Goal: Task Accomplishment & Management: Manage account settings

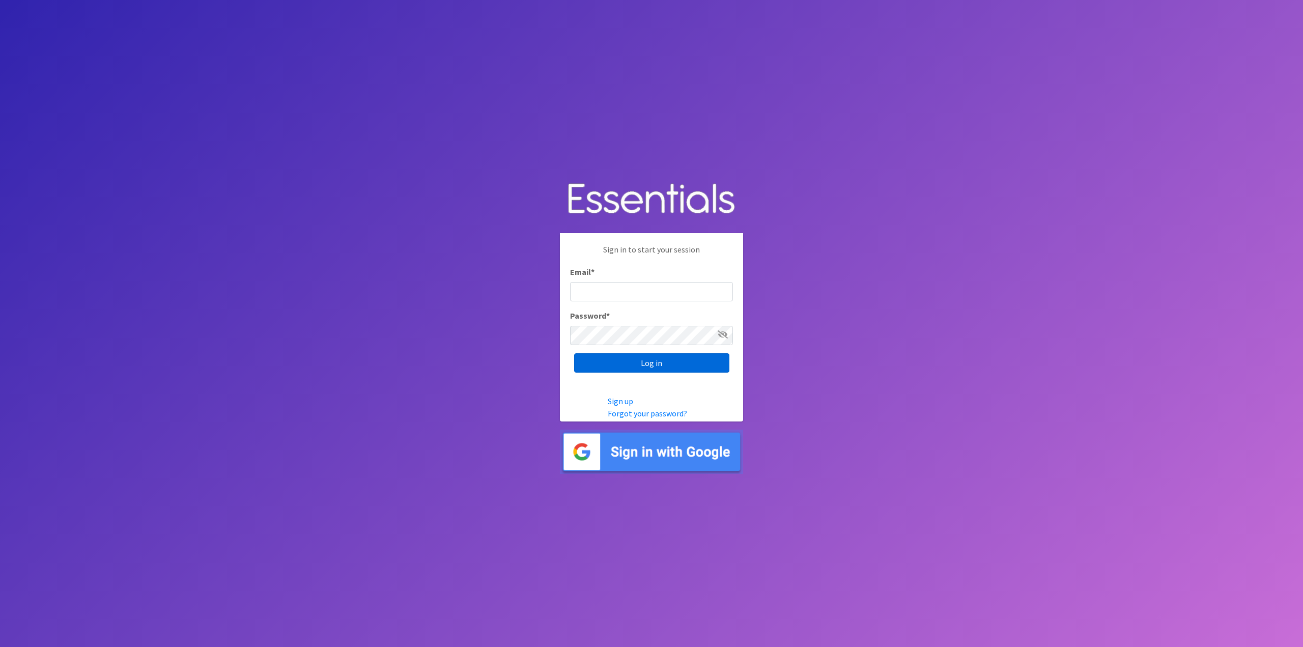
type input "tshaughnessy@ccozarks.org"
click at [659, 360] on input "Log in" at bounding box center [651, 362] width 155 height 19
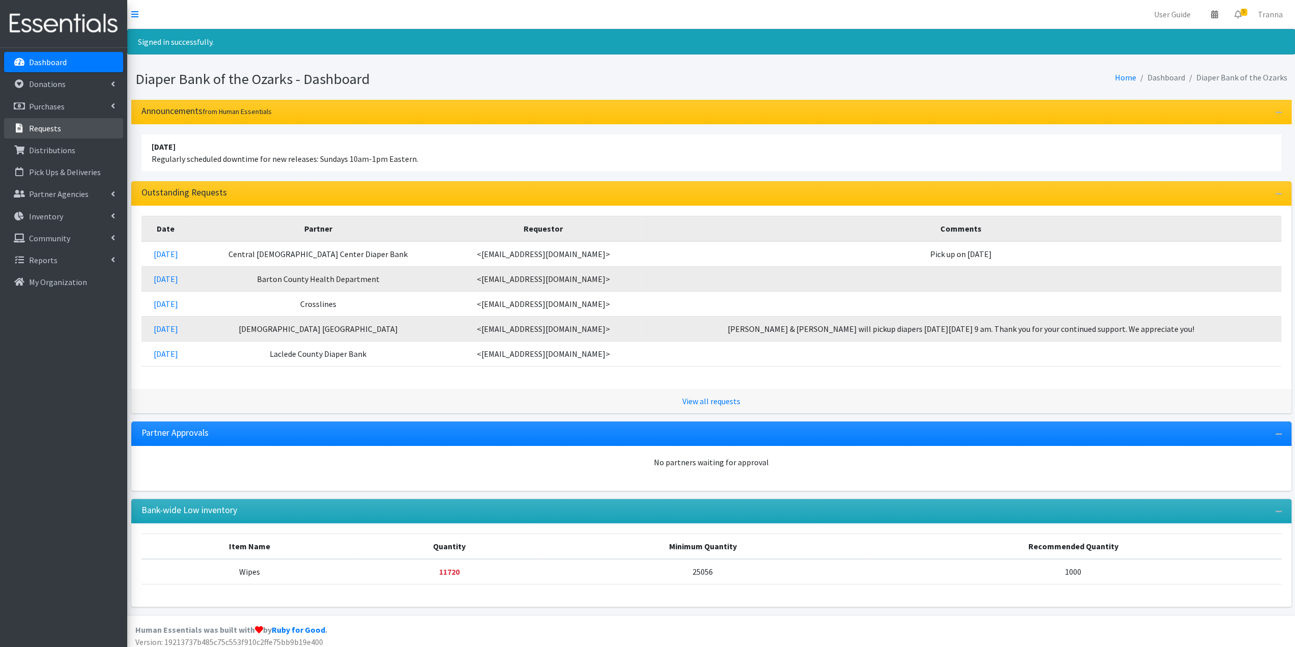
click at [71, 127] on link "Requests" at bounding box center [63, 128] width 119 height 20
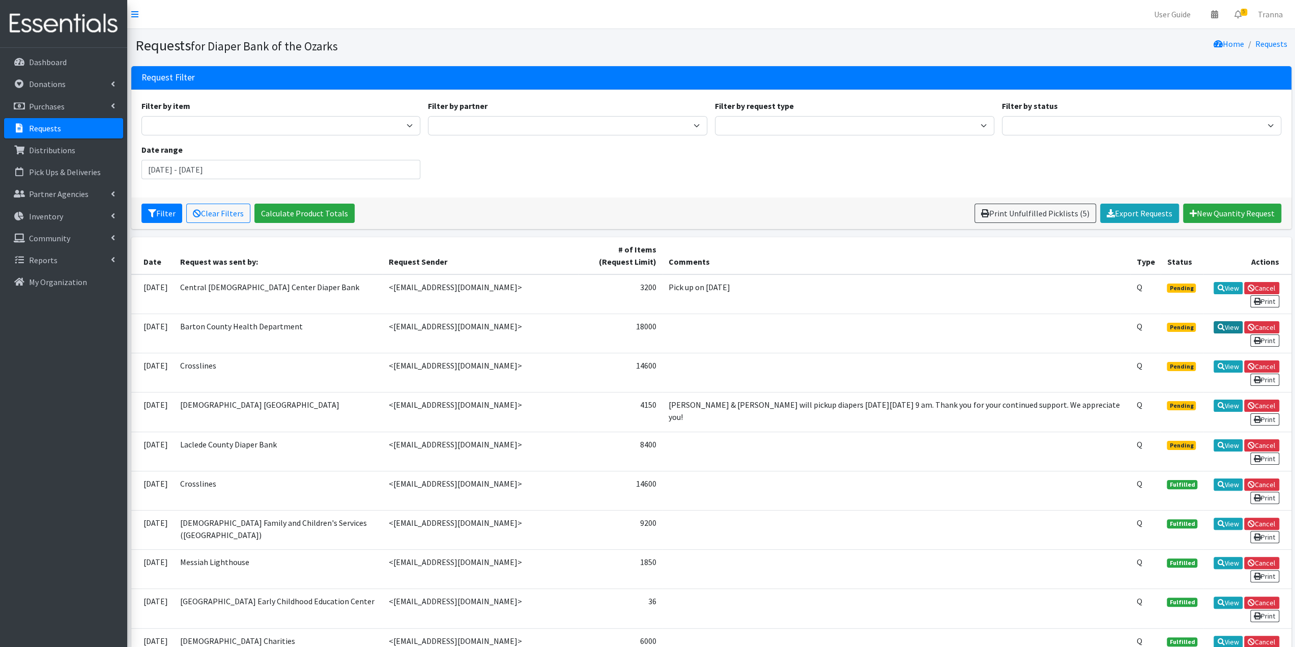
click at [1231, 325] on link "View" at bounding box center [1228, 327] width 29 height 12
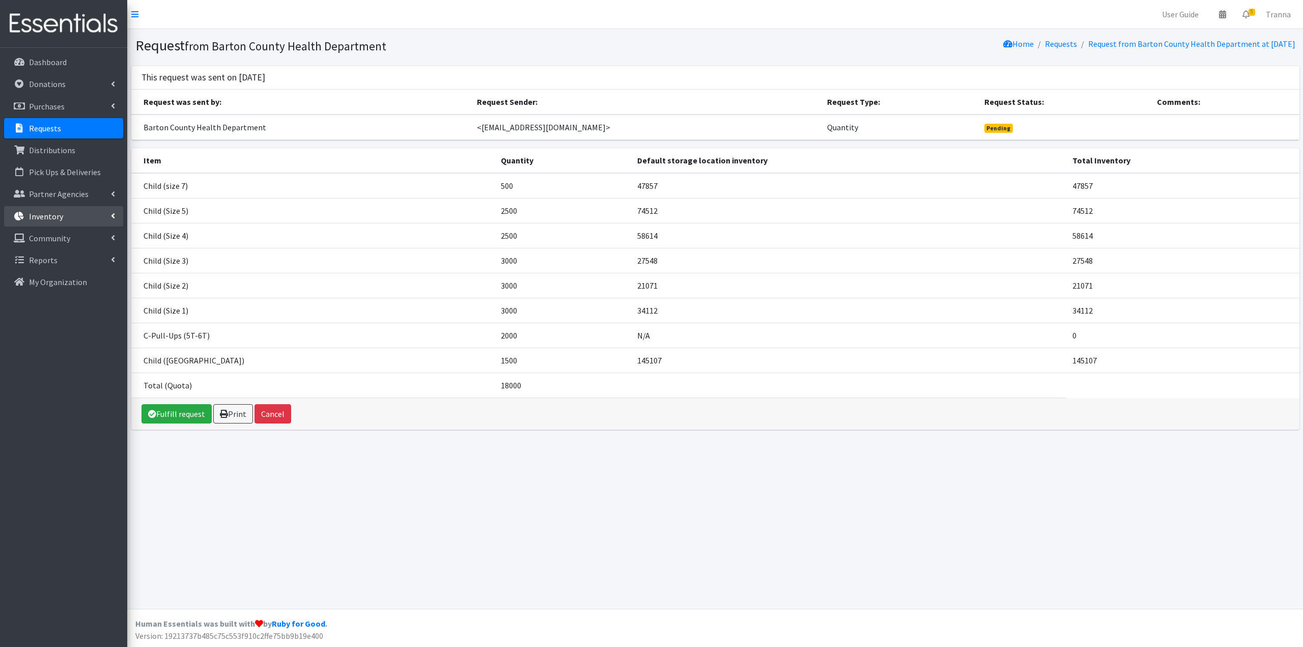
click at [46, 214] on p "Inventory" at bounding box center [46, 216] width 34 height 10
click at [46, 239] on link "Items & Inventory" at bounding box center [63, 238] width 119 height 20
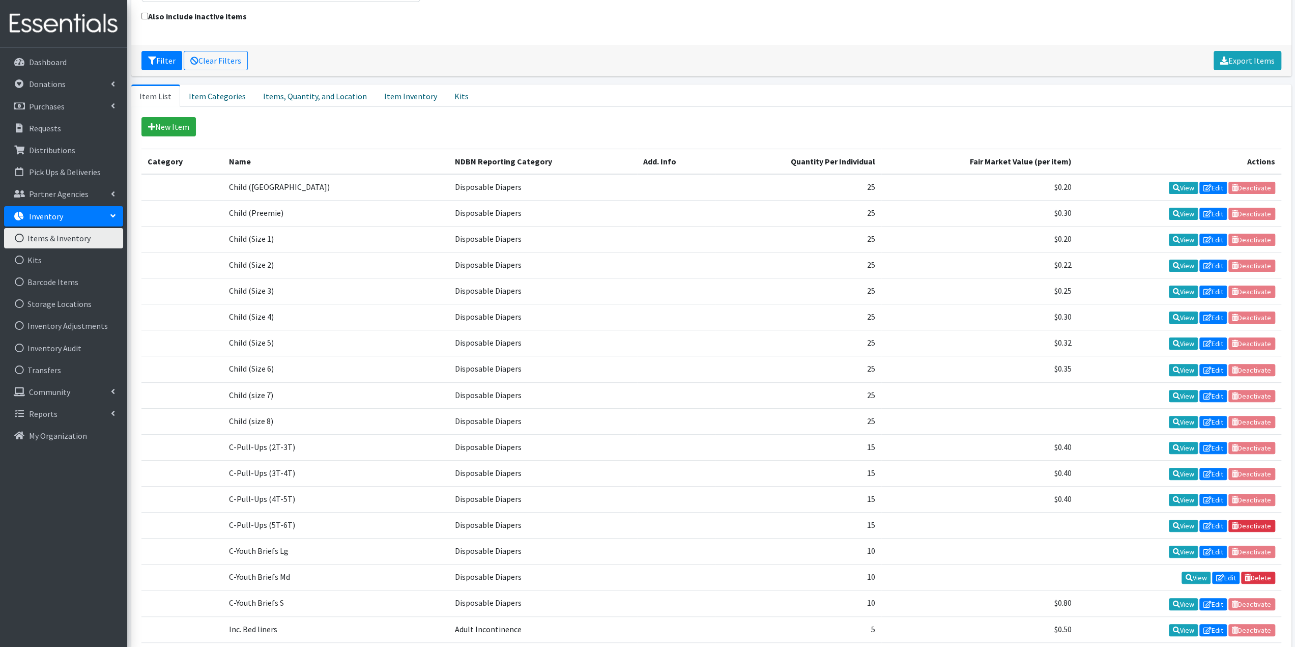
scroll to position [254, 0]
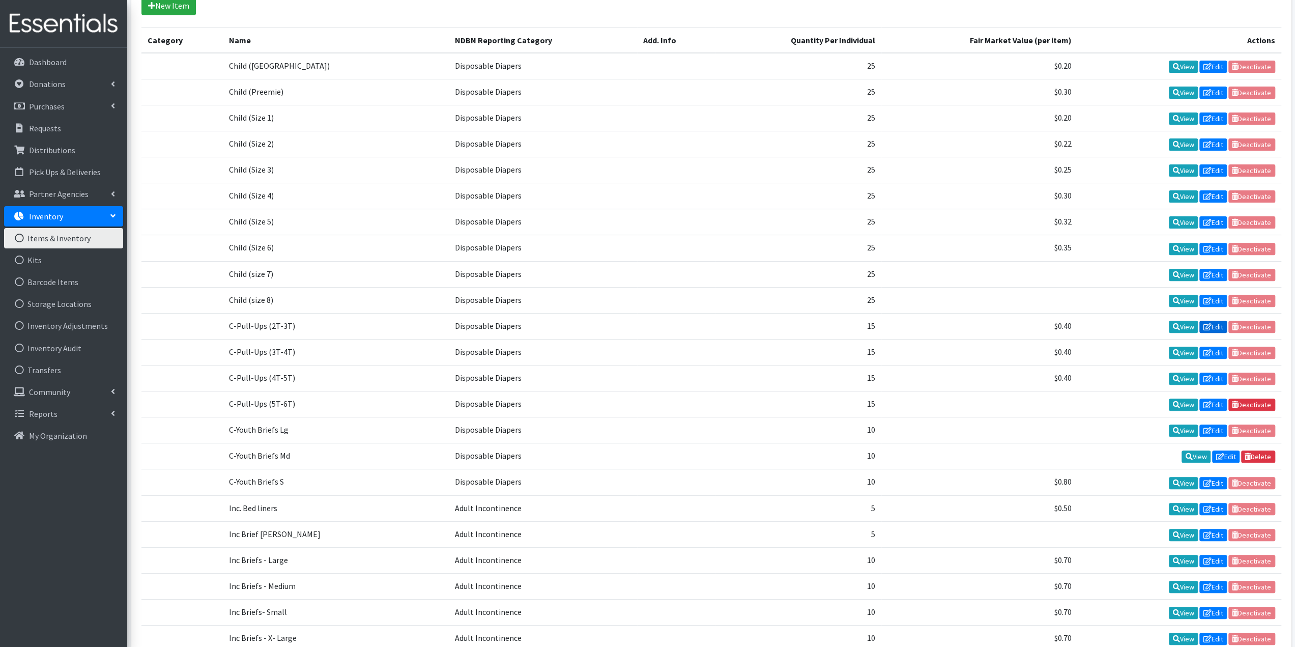
click at [1215, 321] on link "Edit" at bounding box center [1213, 327] width 27 height 12
click at [1184, 347] on link "View" at bounding box center [1183, 353] width 29 height 12
click at [1210, 349] on icon at bounding box center [1207, 352] width 8 height 7
click at [1190, 373] on link "View" at bounding box center [1183, 379] width 29 height 12
click at [1209, 375] on icon at bounding box center [1207, 378] width 8 height 7
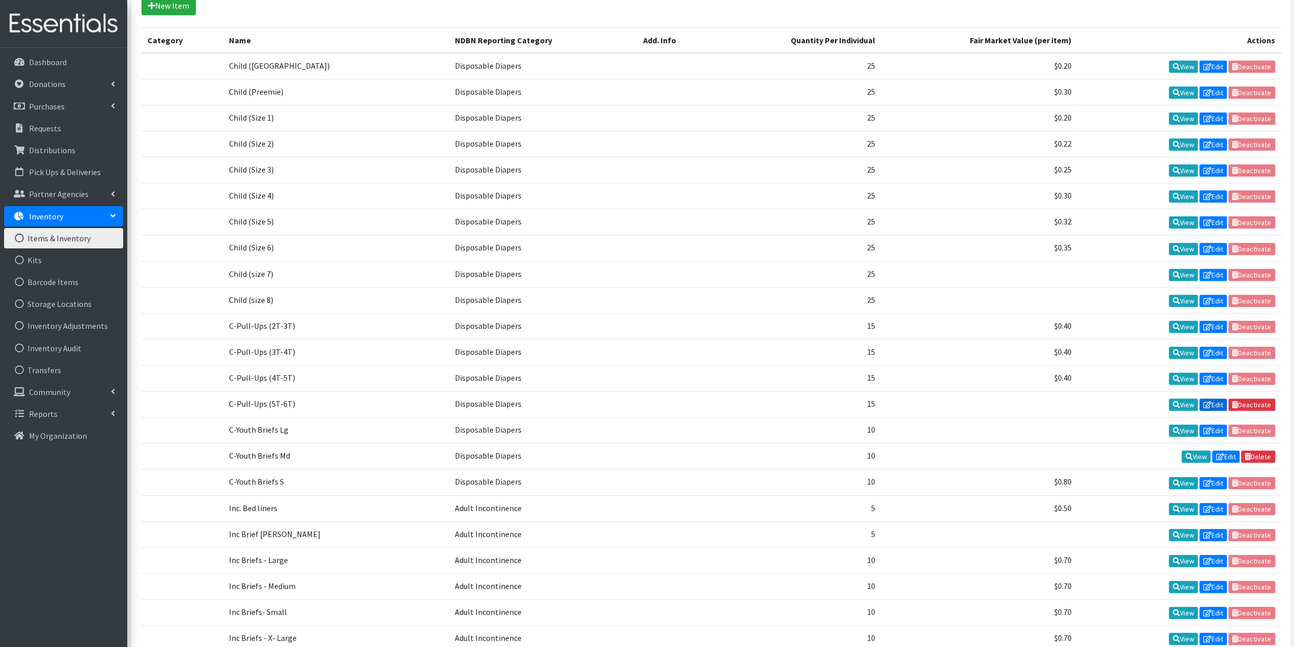
click at [1217, 399] on link "Edit" at bounding box center [1213, 405] width 27 height 12
click at [1219, 424] on link "Edit" at bounding box center [1213, 430] width 27 height 12
click at [1228, 450] on link "Edit" at bounding box center [1225, 456] width 27 height 12
click at [1212, 477] on link "Edit" at bounding box center [1213, 483] width 27 height 12
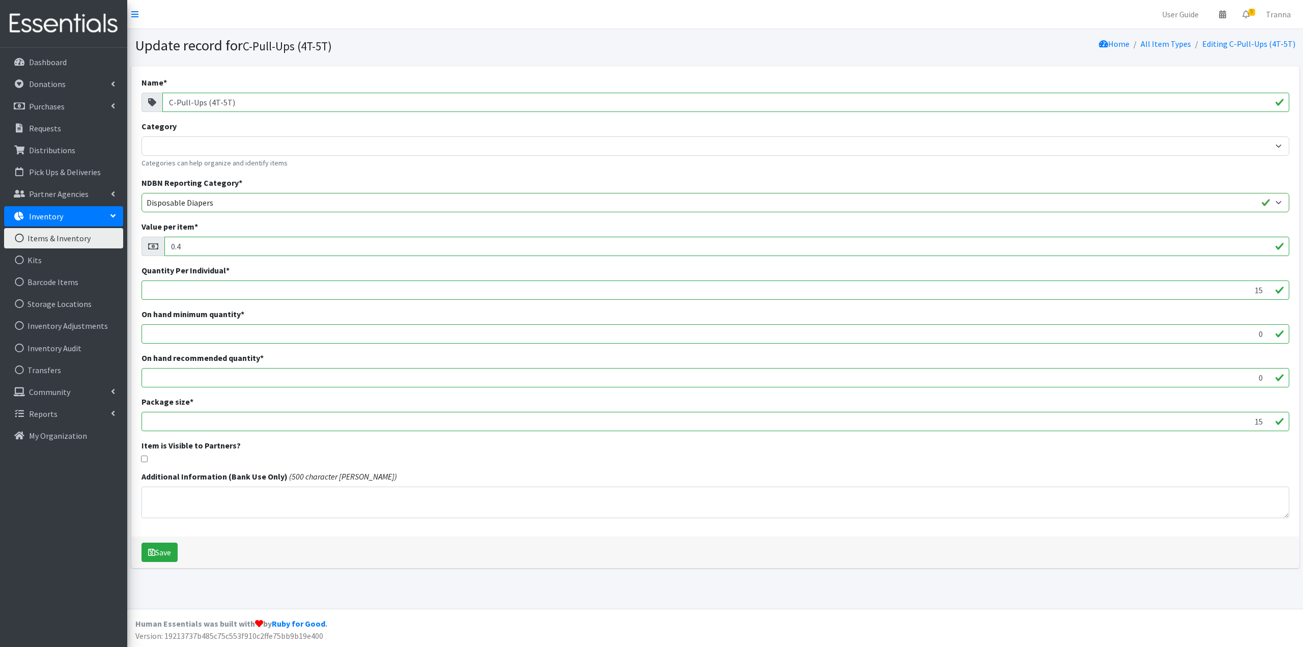
click at [142, 453] on div "Item is Visible to Partners?" at bounding box center [715, 450] width 1148 height 23
click at [146, 456] on input "checkbox" at bounding box center [144, 459] width 7 height 7
click at [144, 457] on input "checkbox" at bounding box center [144, 459] width 7 height 7
checkbox input "false"
click at [145, 456] on input "checkbox" at bounding box center [144, 459] width 7 height 7
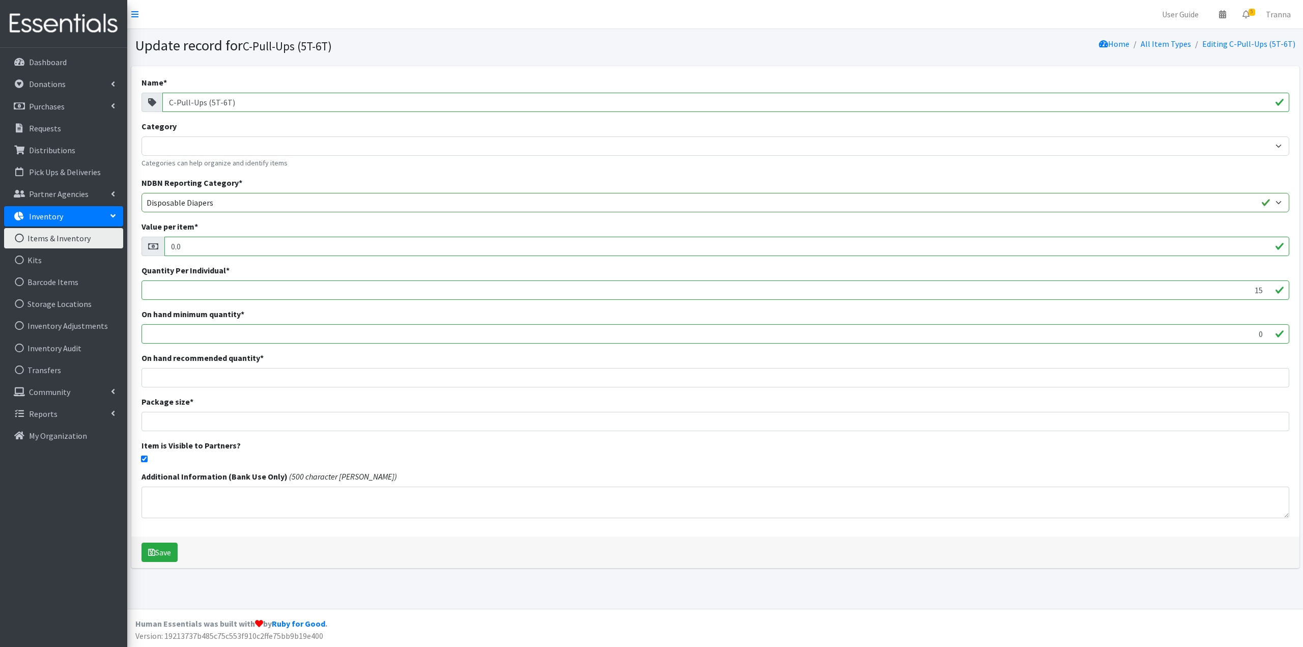
checkbox input "false"
click at [145, 461] on input "checkbox" at bounding box center [144, 459] width 7 height 7
checkbox input "false"
click at [61, 126] on link "Requests" at bounding box center [63, 128] width 119 height 20
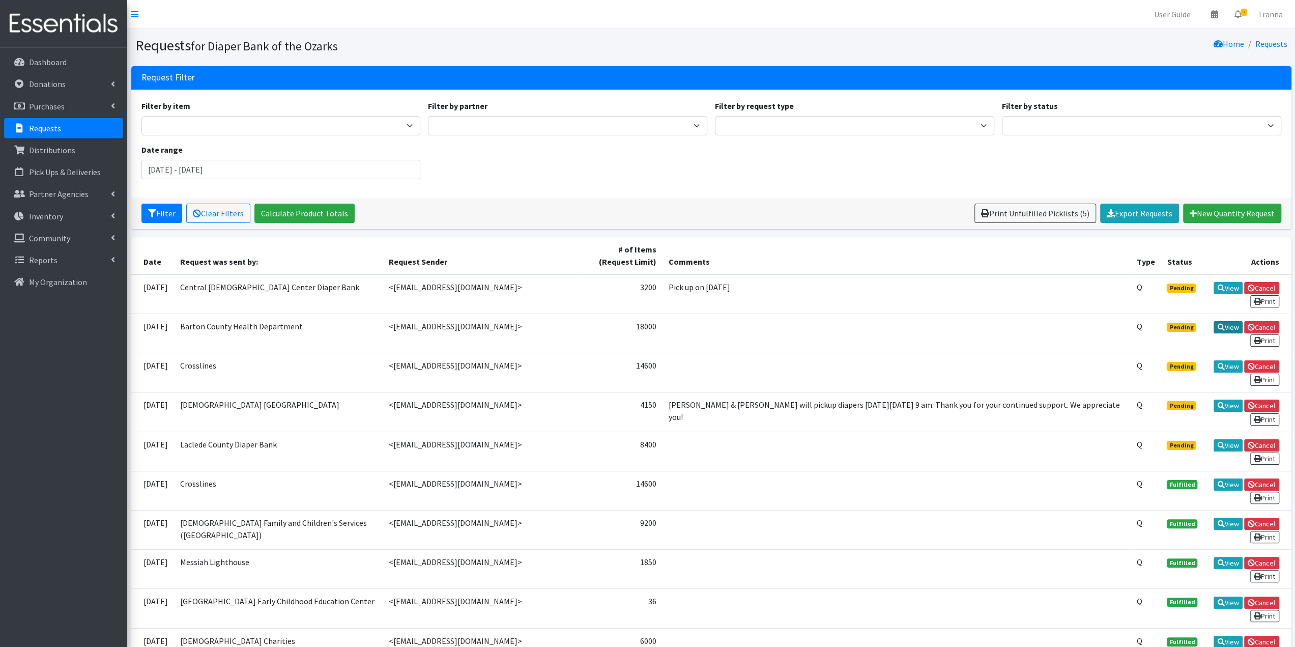
click at [1227, 328] on link "View" at bounding box center [1228, 327] width 29 height 12
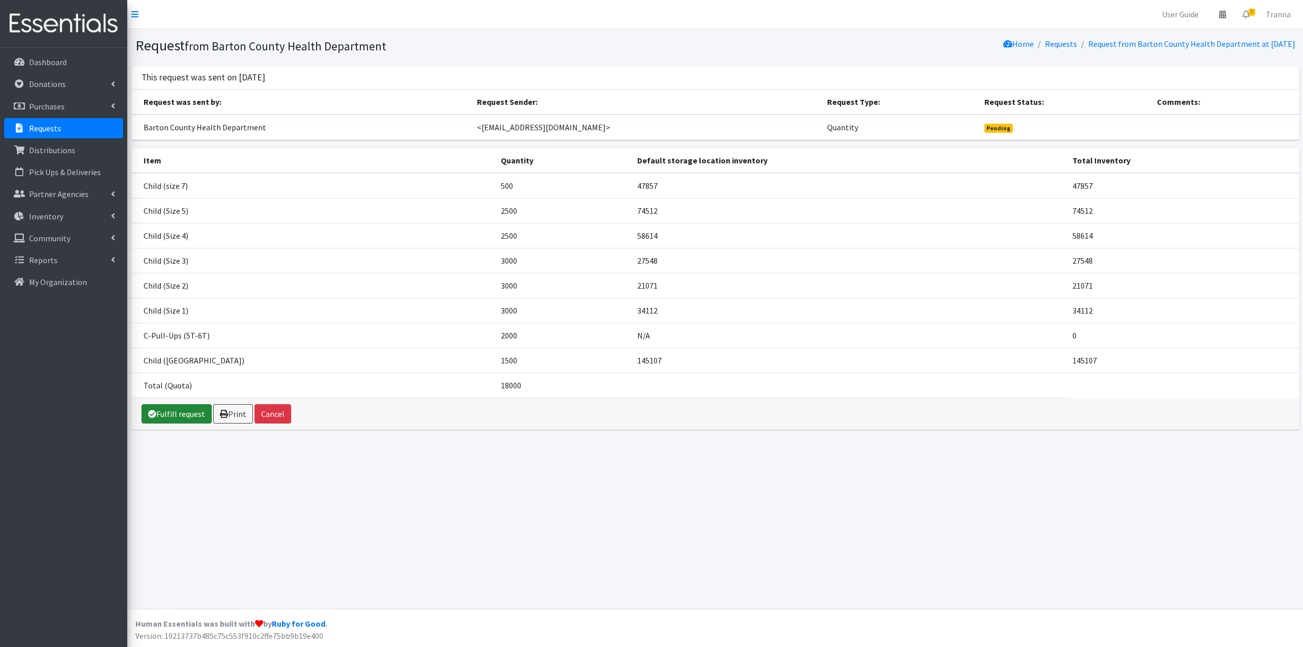
click at [189, 409] on link "Fulfill request" at bounding box center [176, 413] width 70 height 19
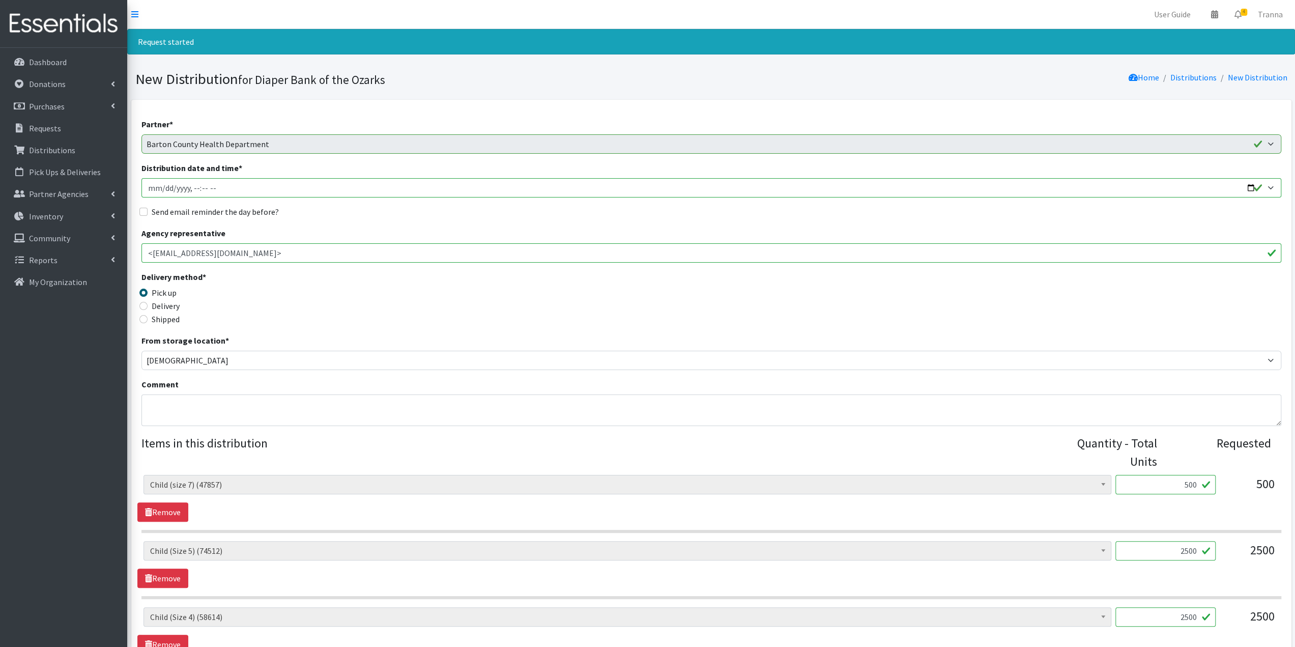
click at [1253, 189] on input "Distribution date and time *" at bounding box center [711, 187] width 1140 height 19
click at [397, 321] on div "Shipped" at bounding box center [283, 319] width 285 height 12
click at [1254, 191] on input "Distribution date and time *" at bounding box center [711, 187] width 1140 height 19
type input "2025-10-16T09:00"
click at [416, 297] on div "Pick up" at bounding box center [283, 293] width 285 height 12
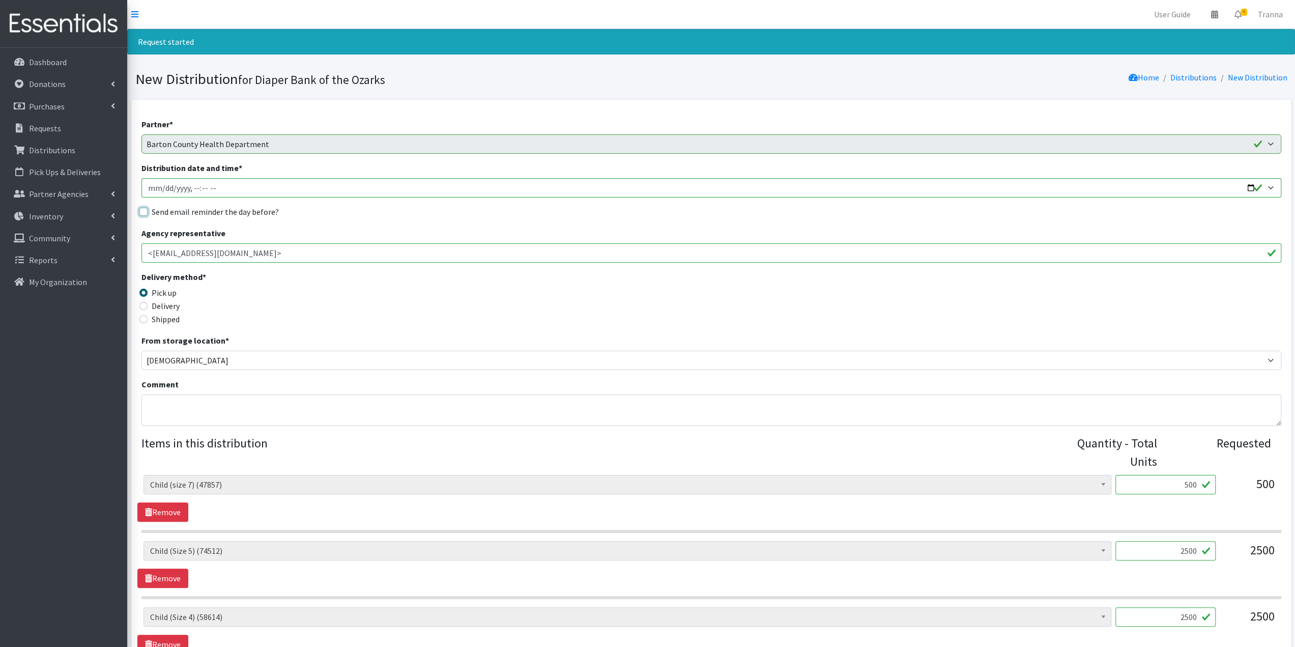
click at [144, 213] on input "Send email reminder the day before?" at bounding box center [143, 212] width 8 height 8
checkbox input "true"
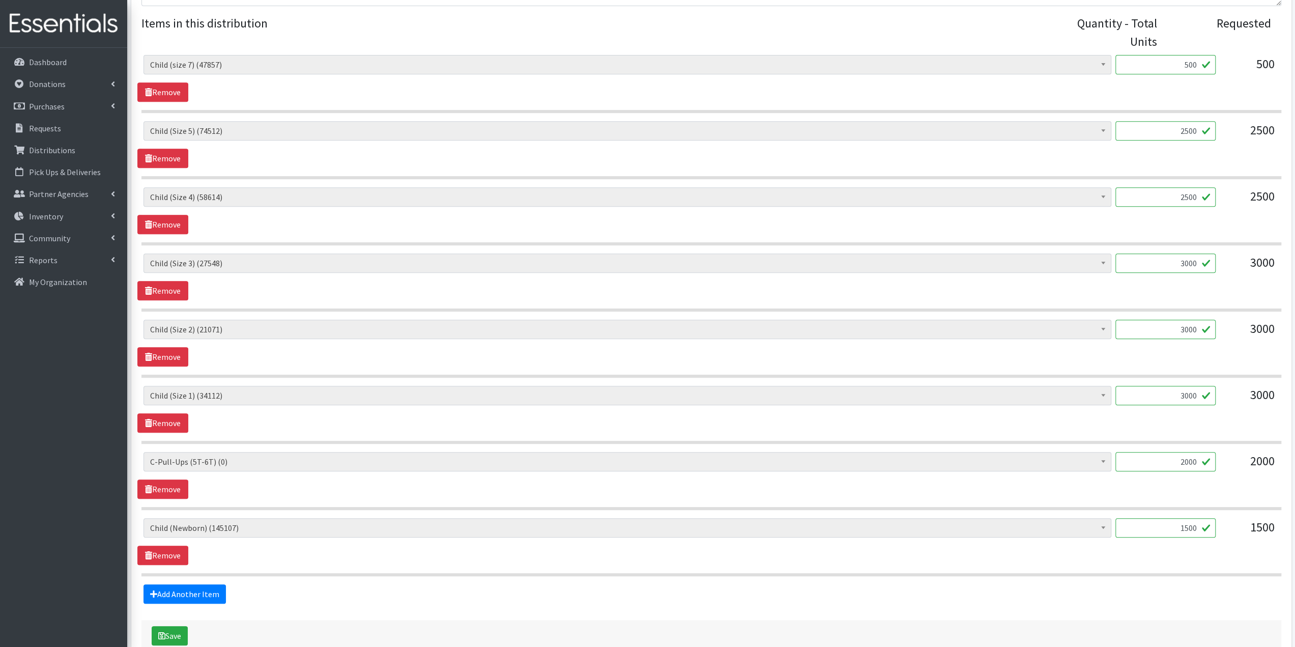
scroll to position [458, 0]
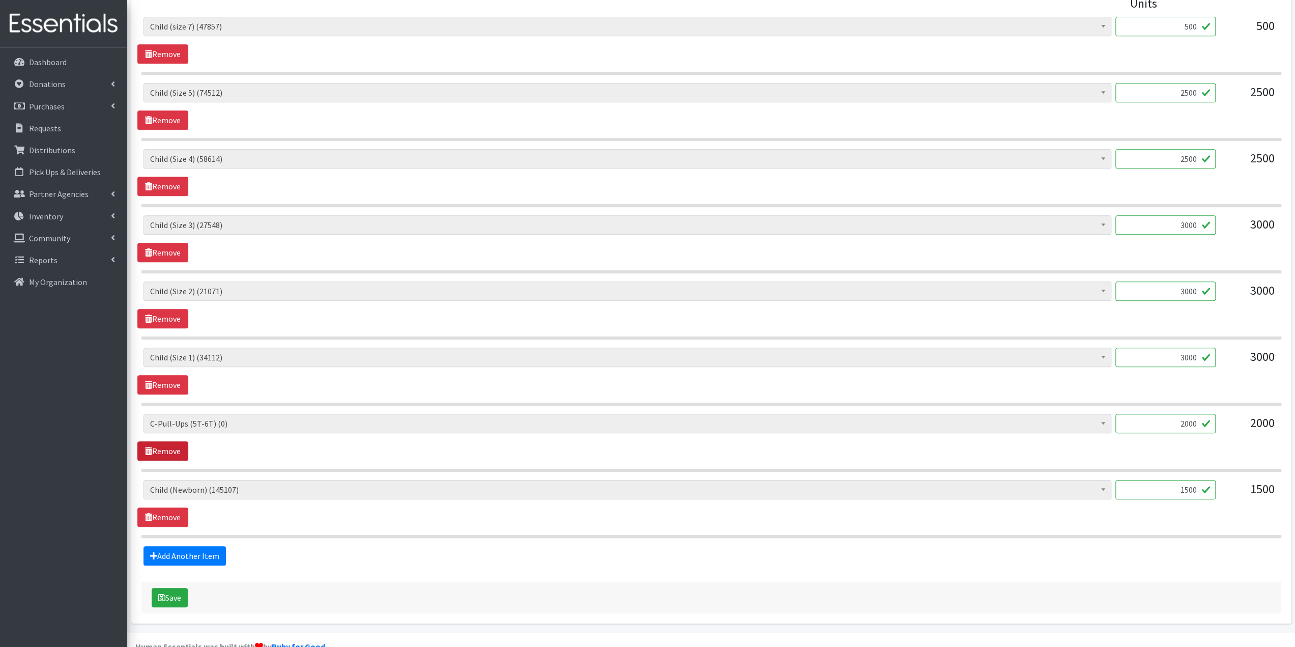
click at [162, 444] on link "Remove" at bounding box center [162, 450] width 51 height 19
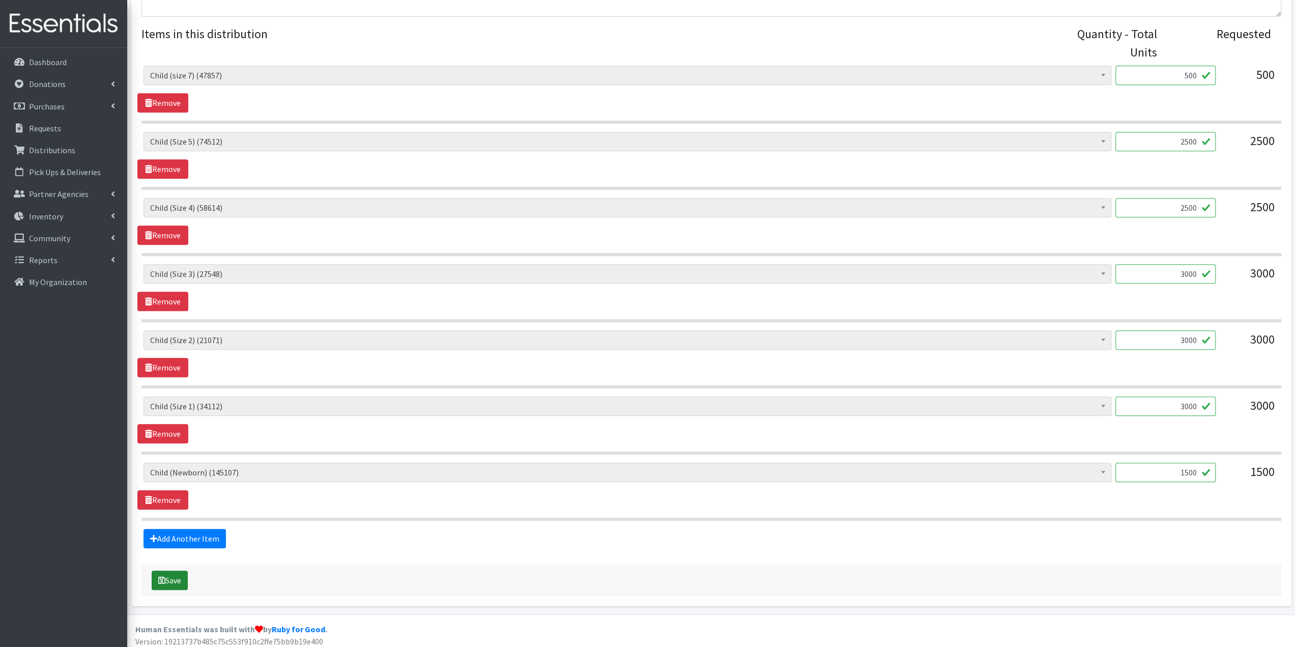
click at [171, 578] on button "Save" at bounding box center [170, 580] width 36 height 19
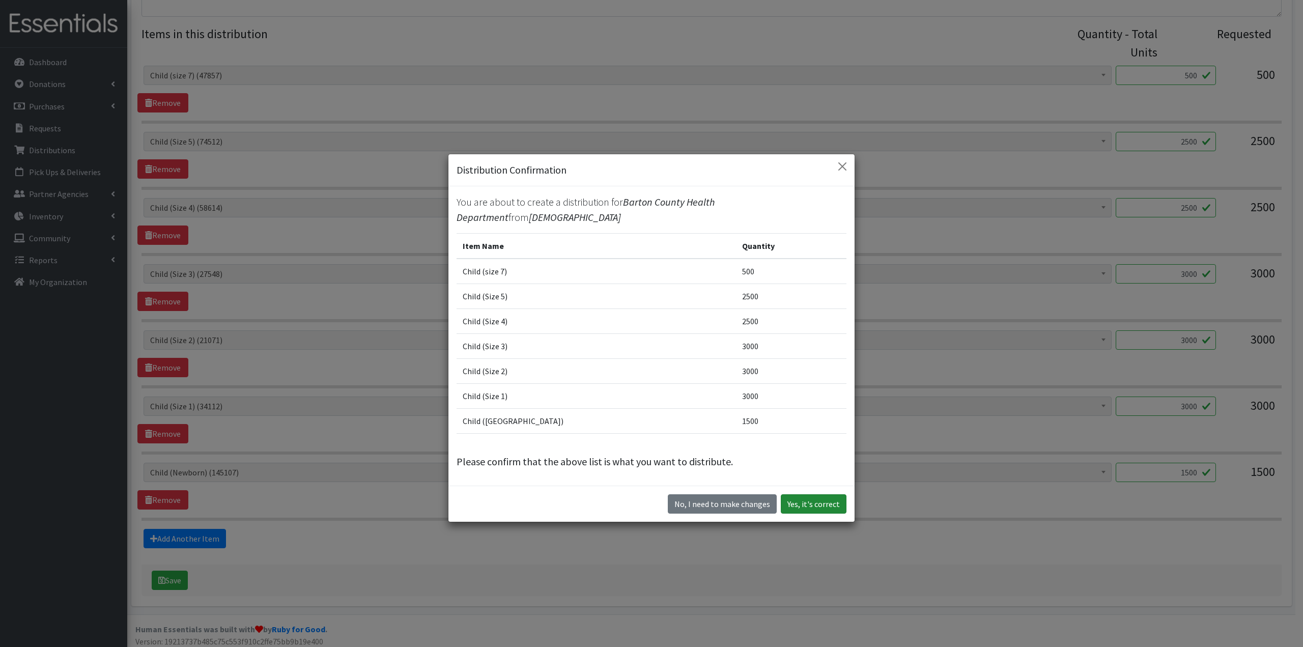
click at [813, 500] on button "Yes, it's correct" at bounding box center [814, 503] width 66 height 19
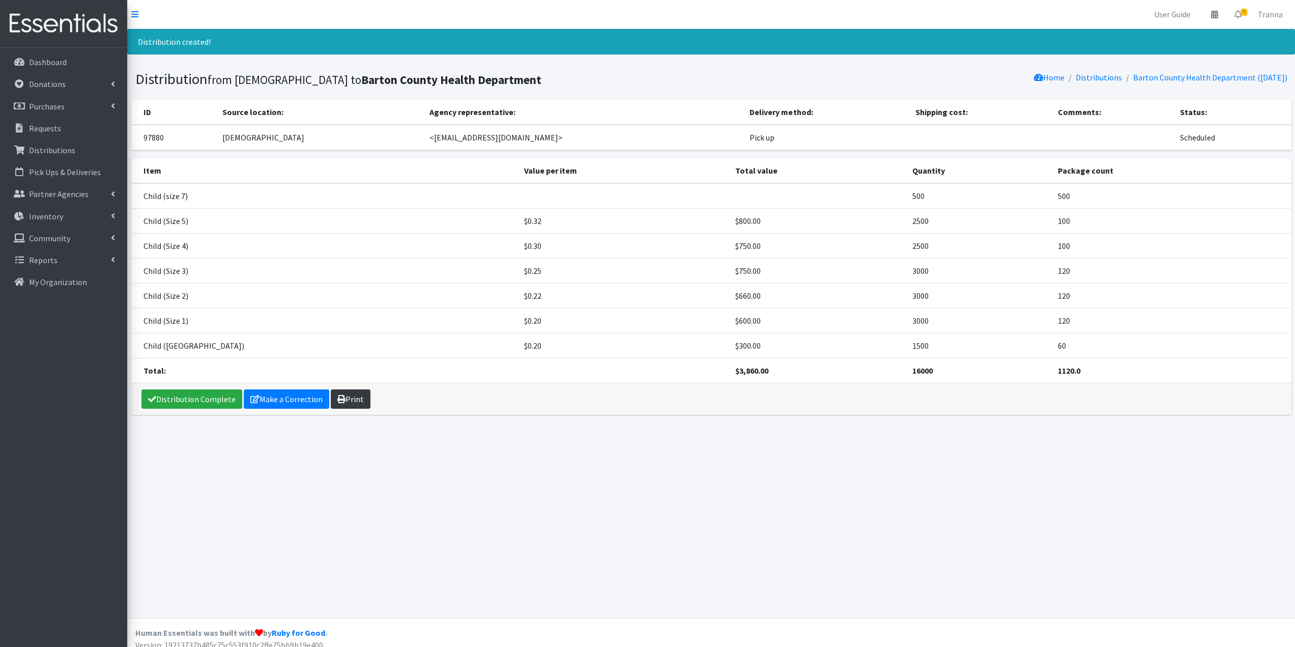
click at [350, 395] on link "Print" at bounding box center [351, 398] width 40 height 19
click at [200, 394] on link "Distribution Complete" at bounding box center [191, 398] width 101 height 19
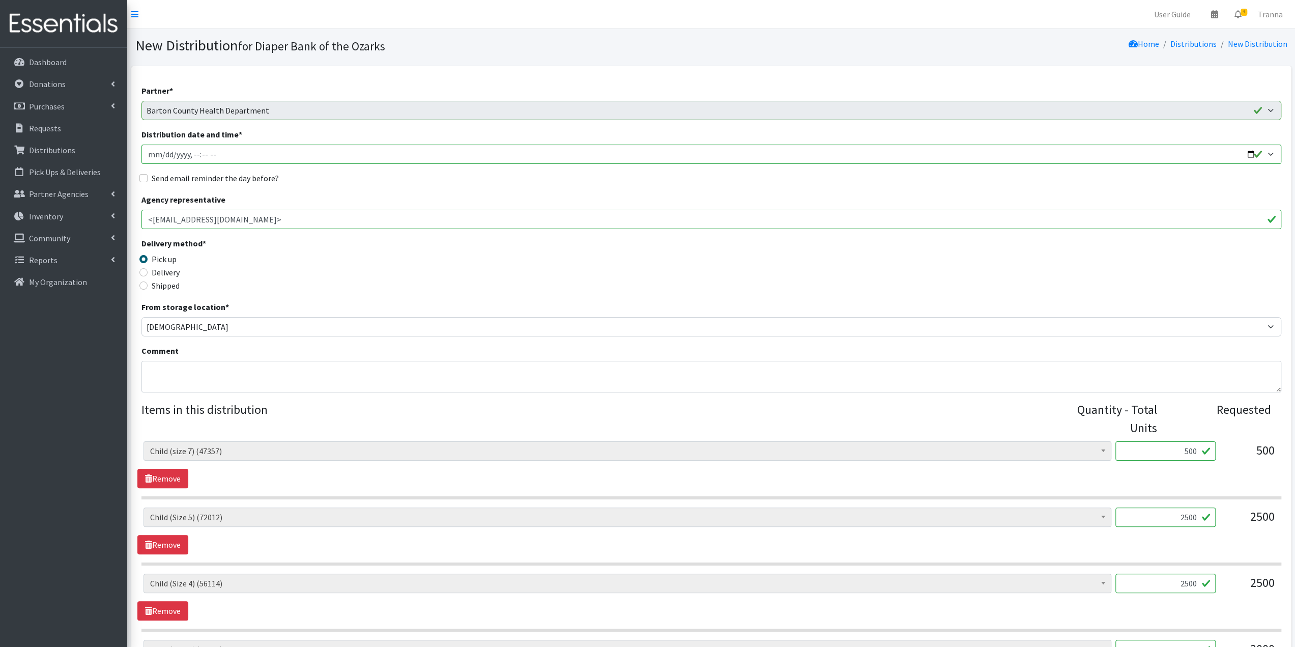
scroll to position [409, 0]
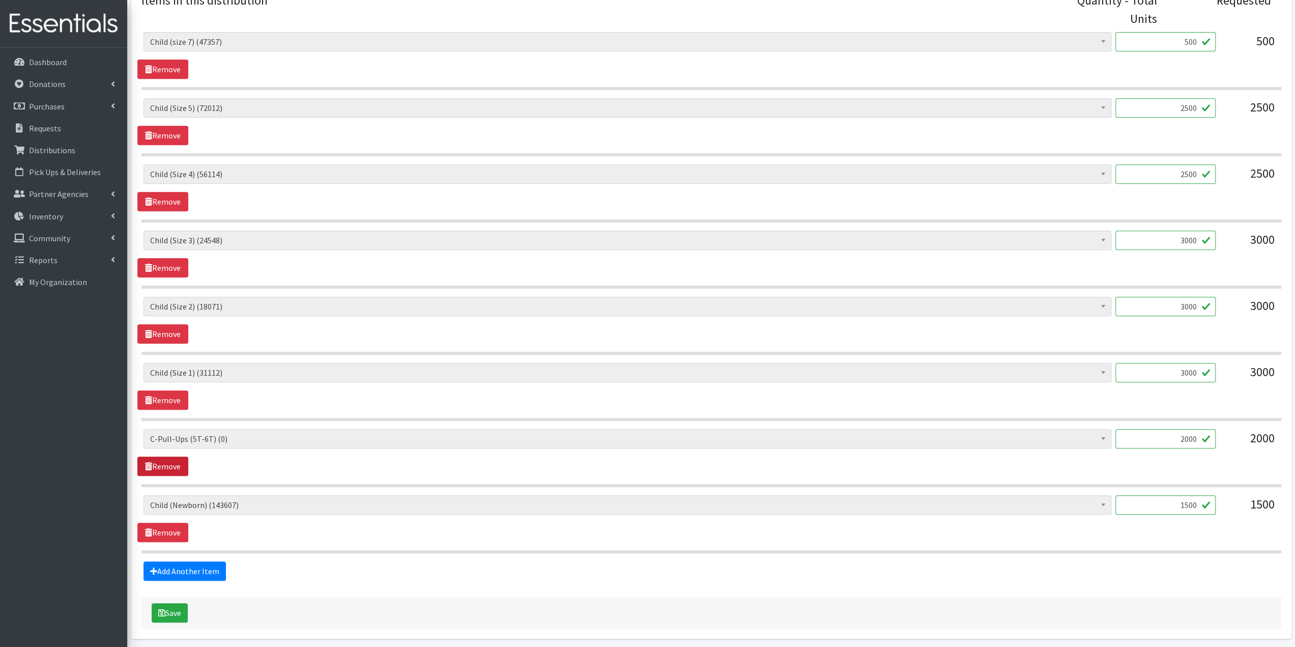
click at [164, 458] on link "Remove" at bounding box center [162, 466] width 51 height 19
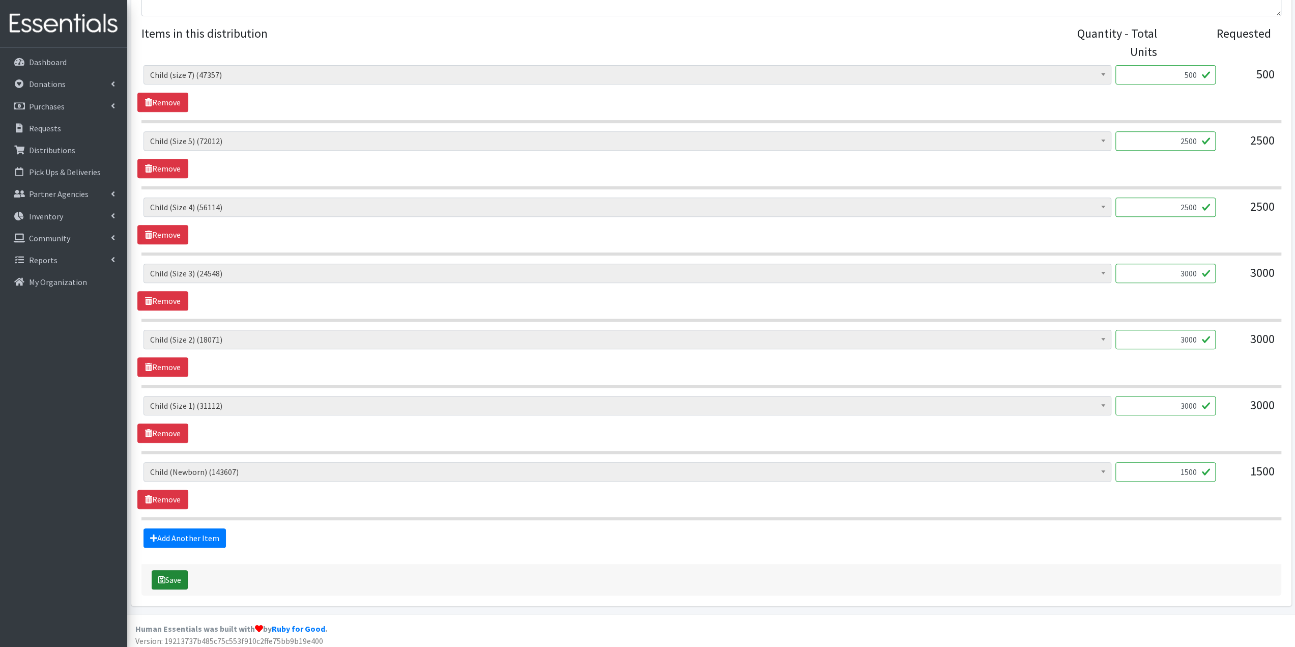
click at [180, 577] on button "Save" at bounding box center [170, 579] width 36 height 19
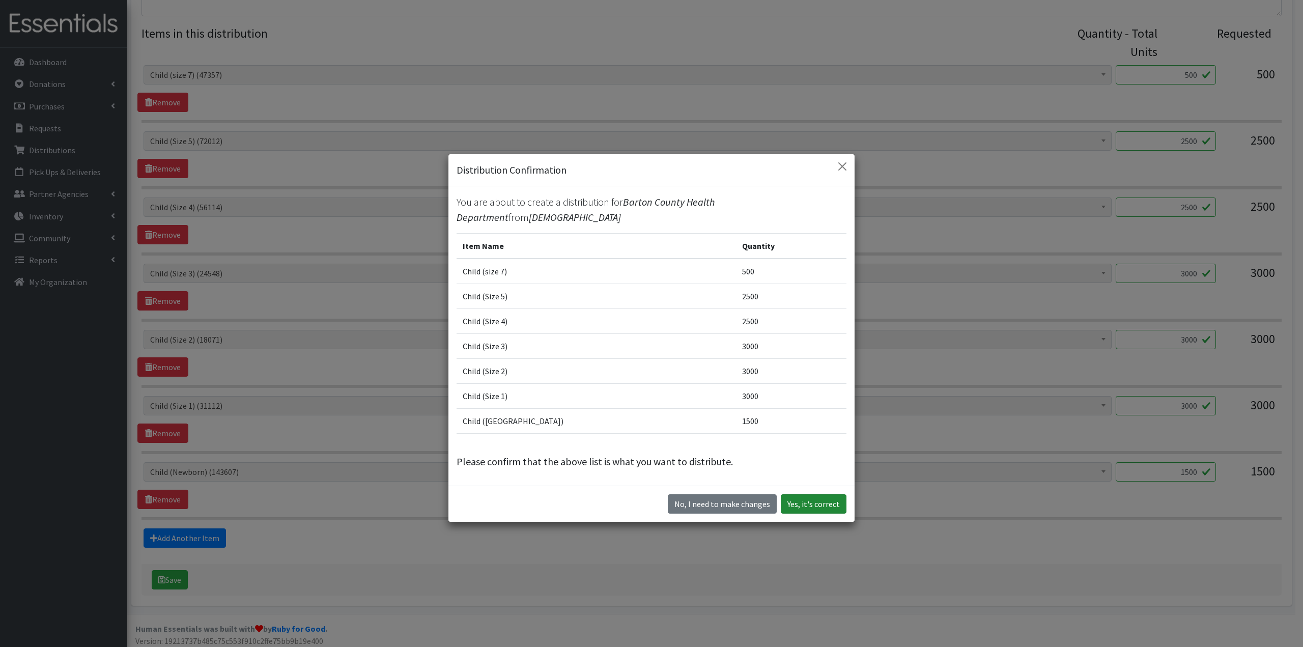
click at [815, 500] on button "Yes, it's correct" at bounding box center [814, 503] width 66 height 19
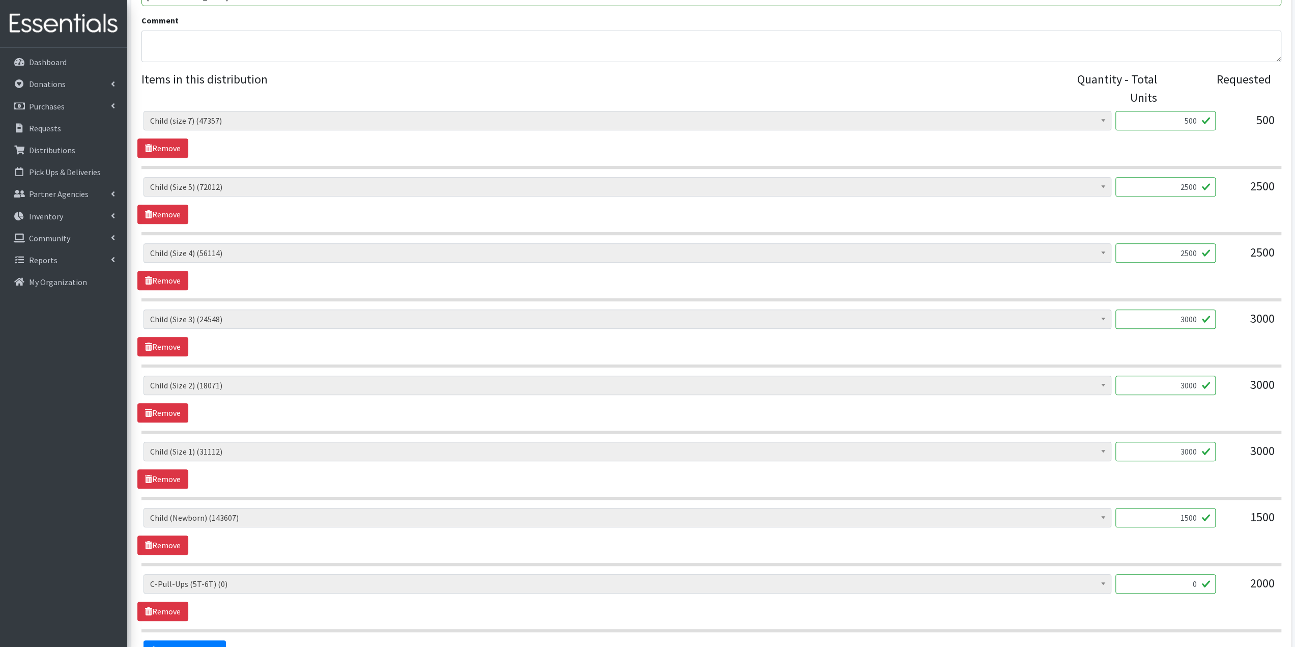
scroll to position [0, 0]
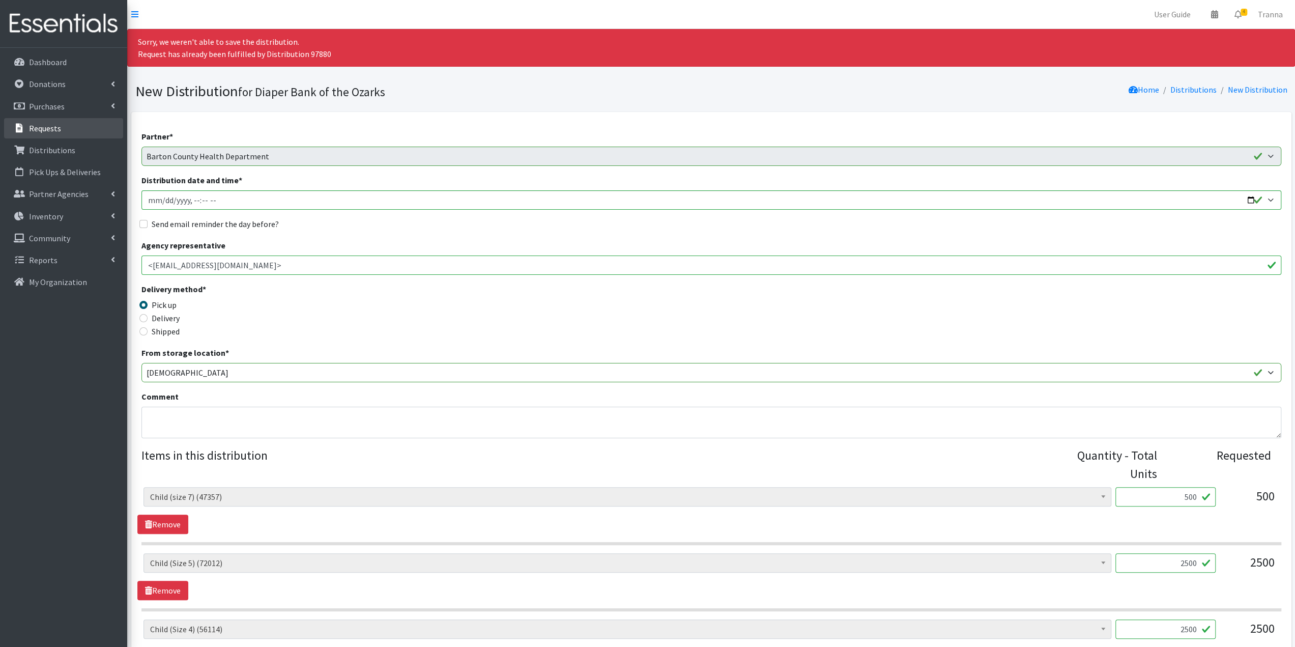
click at [45, 129] on p "Requests" at bounding box center [45, 128] width 32 height 10
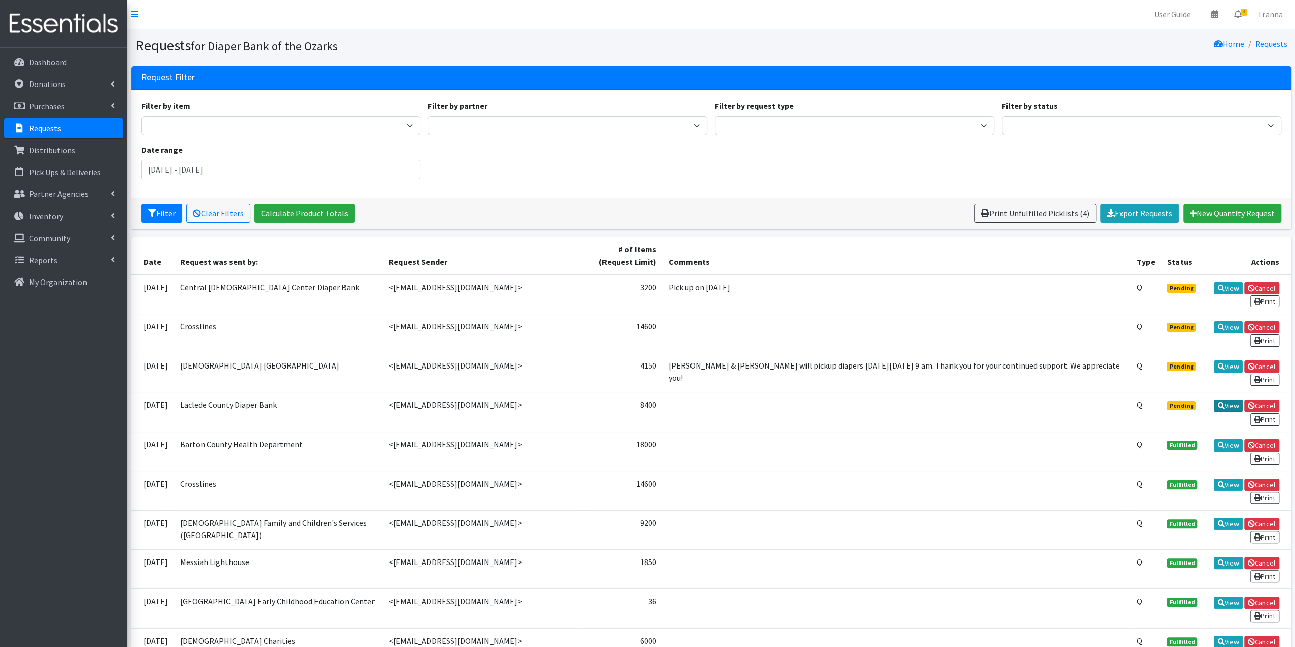
click at [1224, 400] on link "View" at bounding box center [1228, 406] width 29 height 12
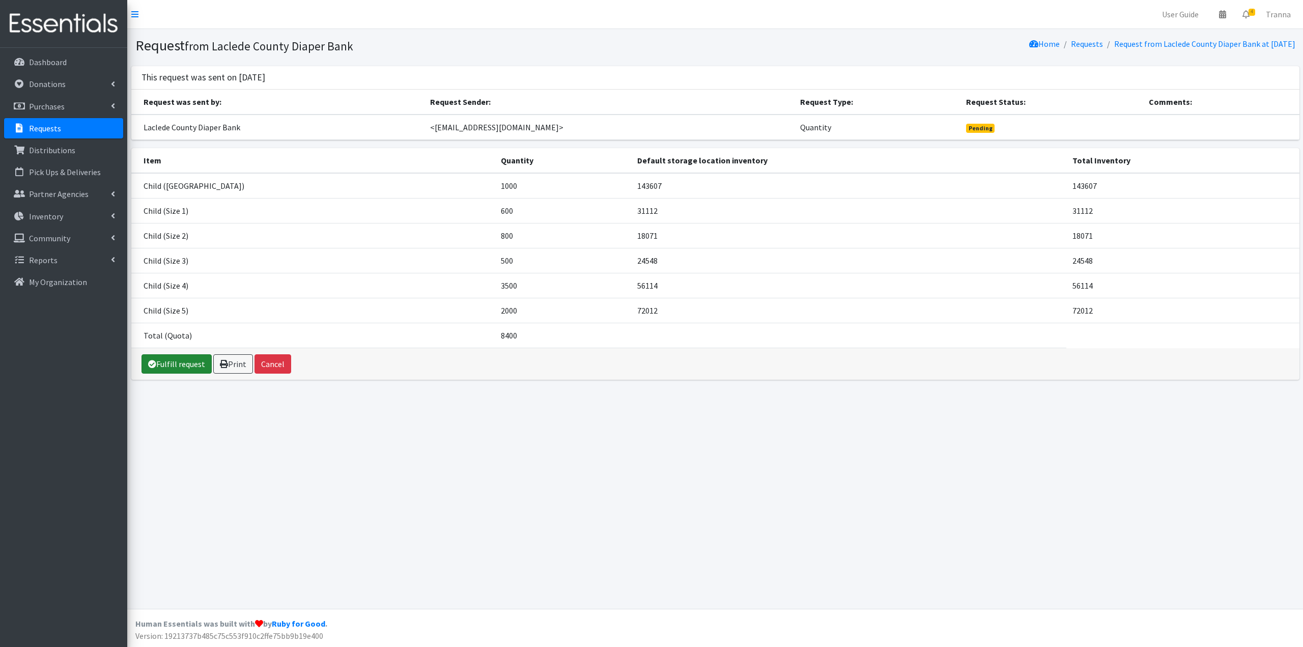
click at [182, 361] on link "Fulfill request" at bounding box center [176, 363] width 70 height 19
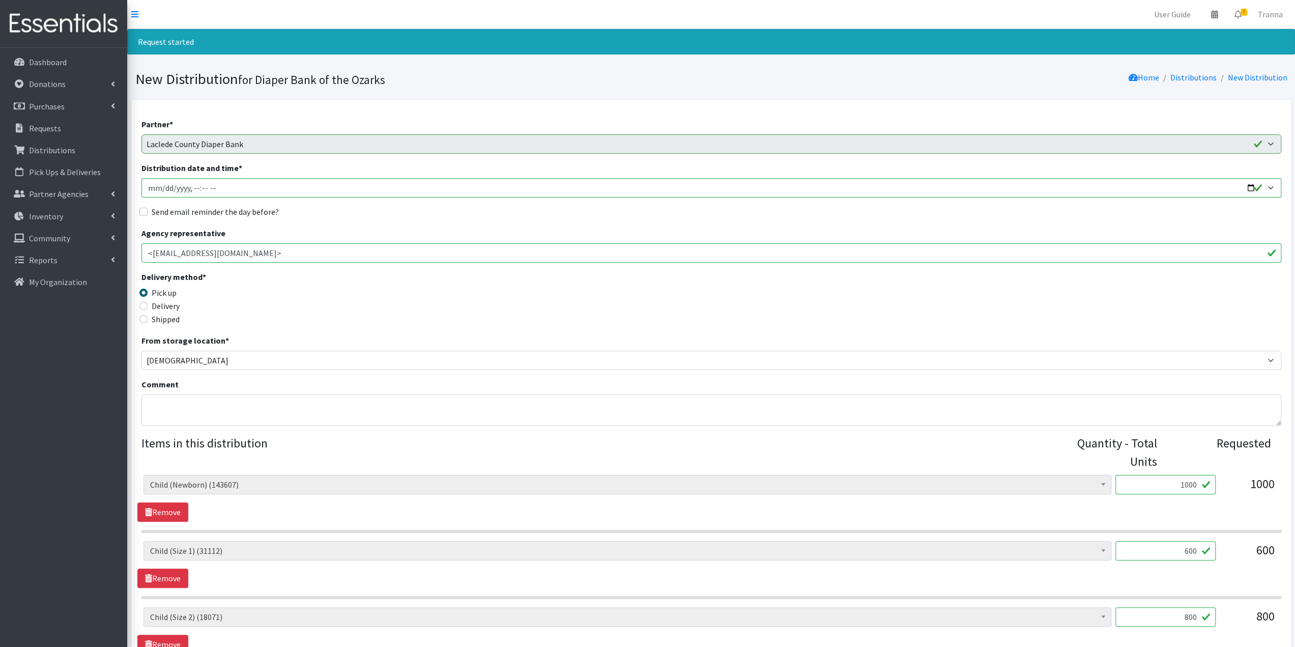
drag, startPoint x: 1251, startPoint y: 187, endPoint x: 1045, endPoint y: 189, distance: 205.6
click at [1250, 188] on input "Distribution date and time *" at bounding box center [711, 187] width 1140 height 19
type input "2025-10-16T09:00"
click at [563, 336] on div "From storage location * Council of Churches" at bounding box center [711, 352] width 1140 height 36
click at [141, 212] on input "Send email reminder the day before?" at bounding box center [143, 212] width 8 height 8
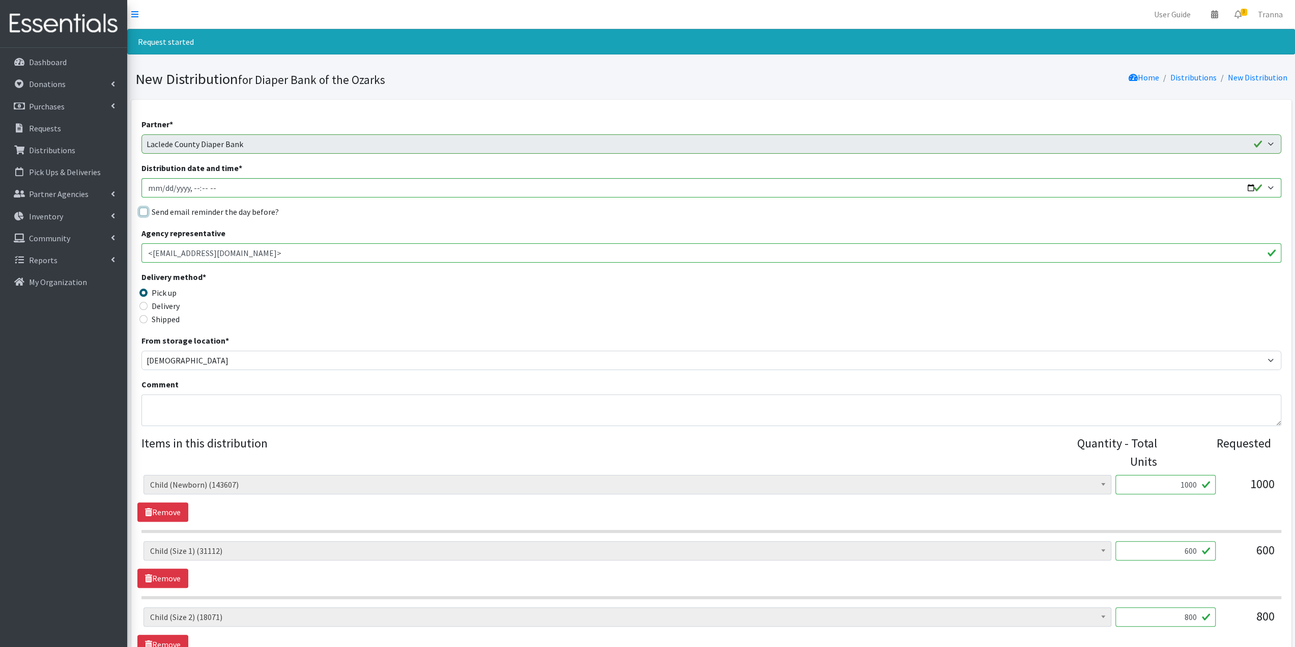
checkbox input "true"
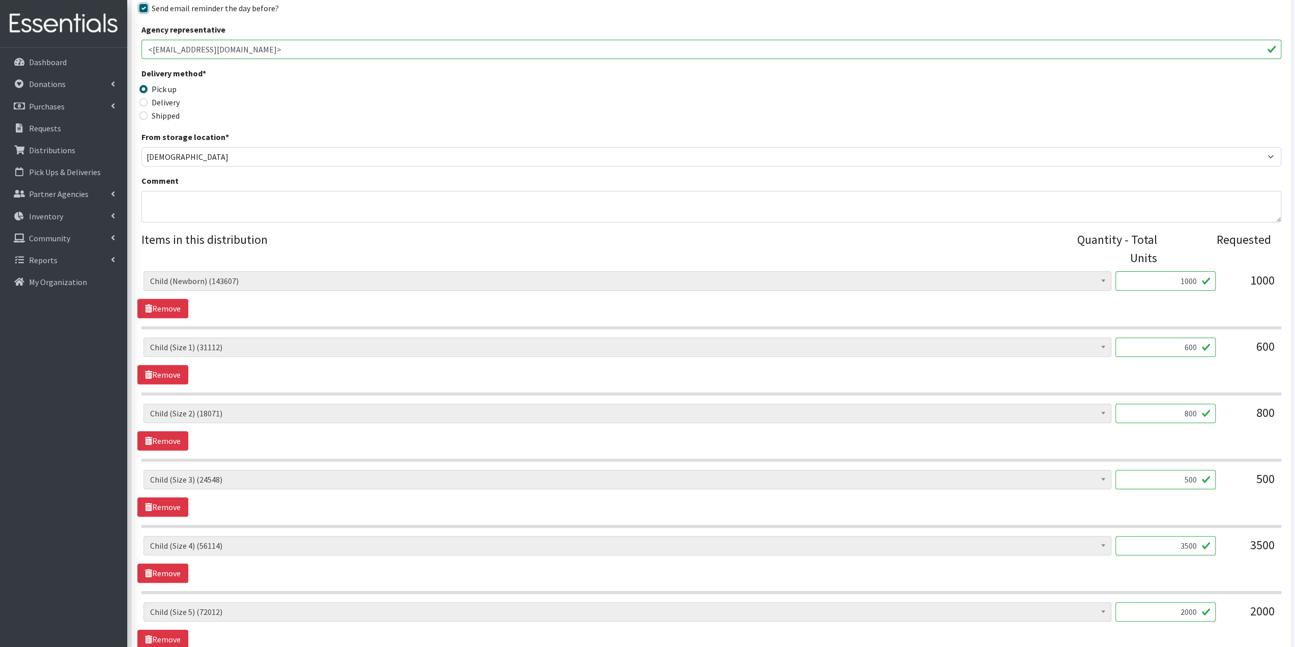
scroll to position [344, 0]
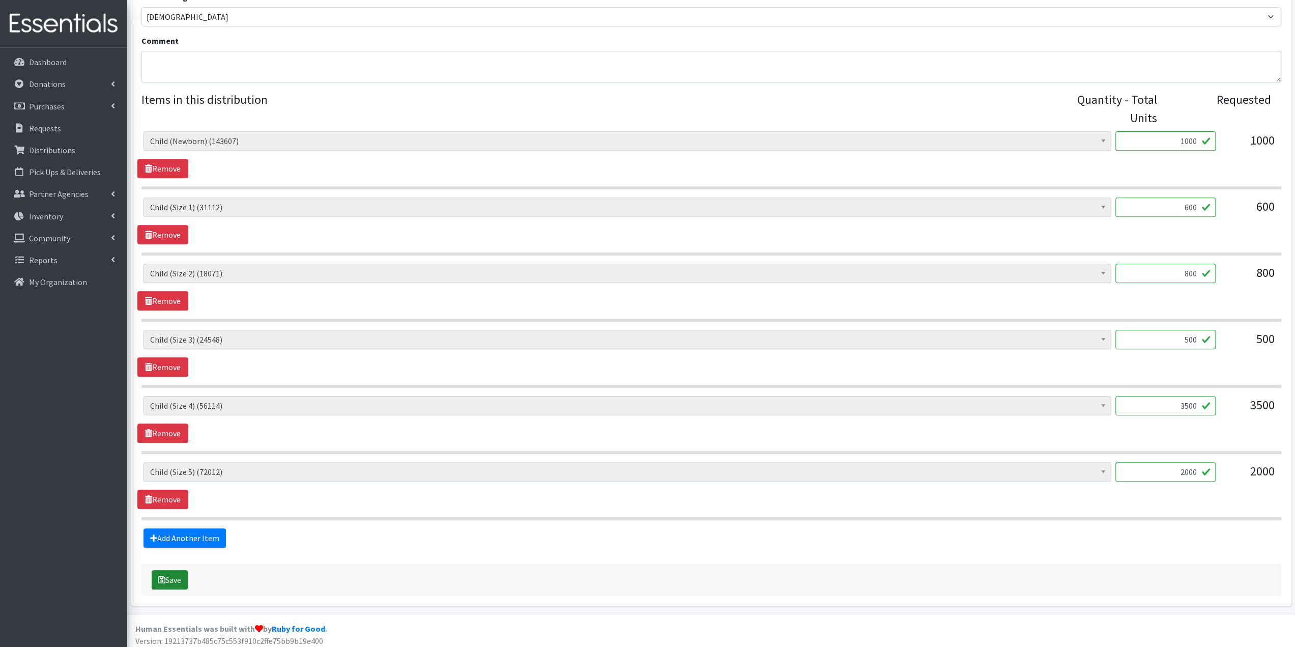
click at [170, 575] on button "Save" at bounding box center [170, 579] width 36 height 19
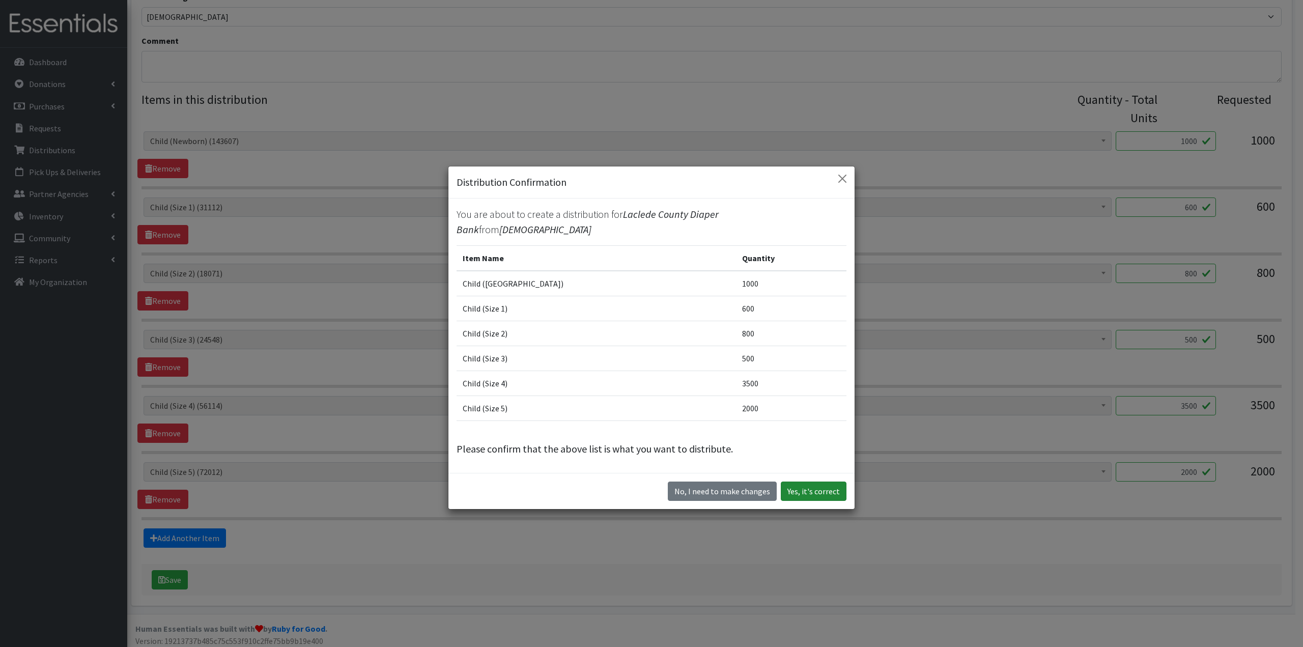
click at [819, 485] on button "Yes, it's correct" at bounding box center [814, 490] width 66 height 19
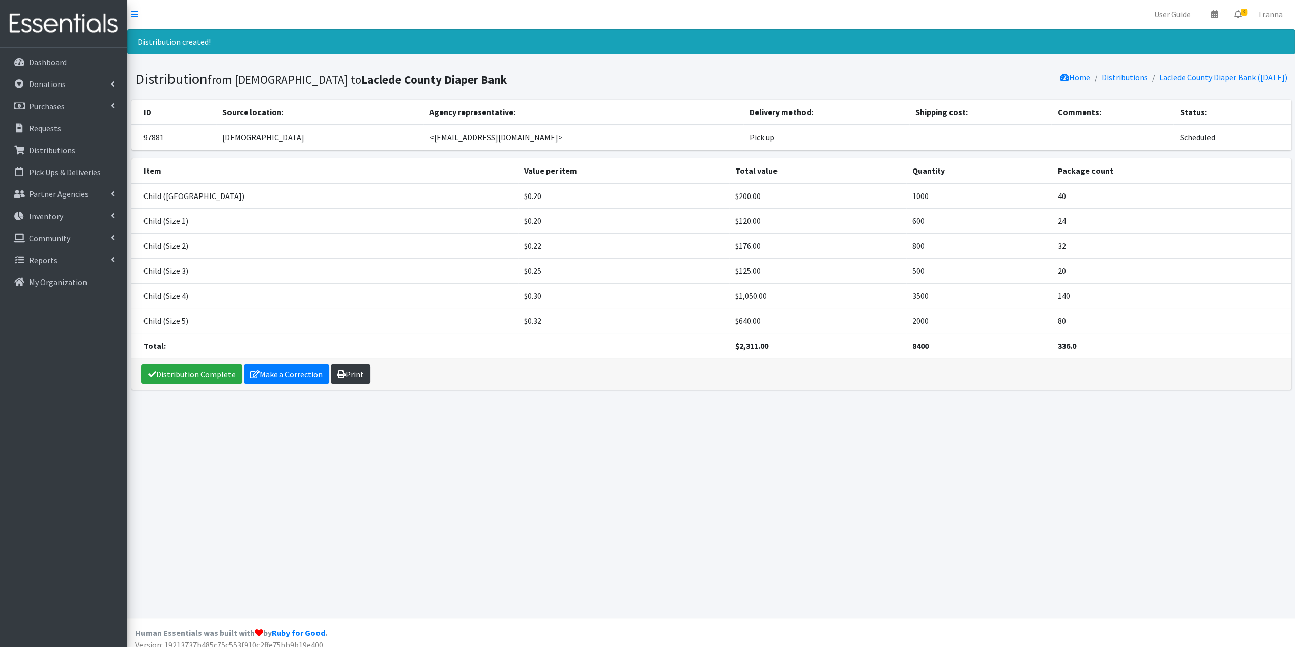
click at [345, 370] on link "Print" at bounding box center [351, 373] width 40 height 19
click at [196, 369] on link "Distribution Complete" at bounding box center [191, 373] width 101 height 19
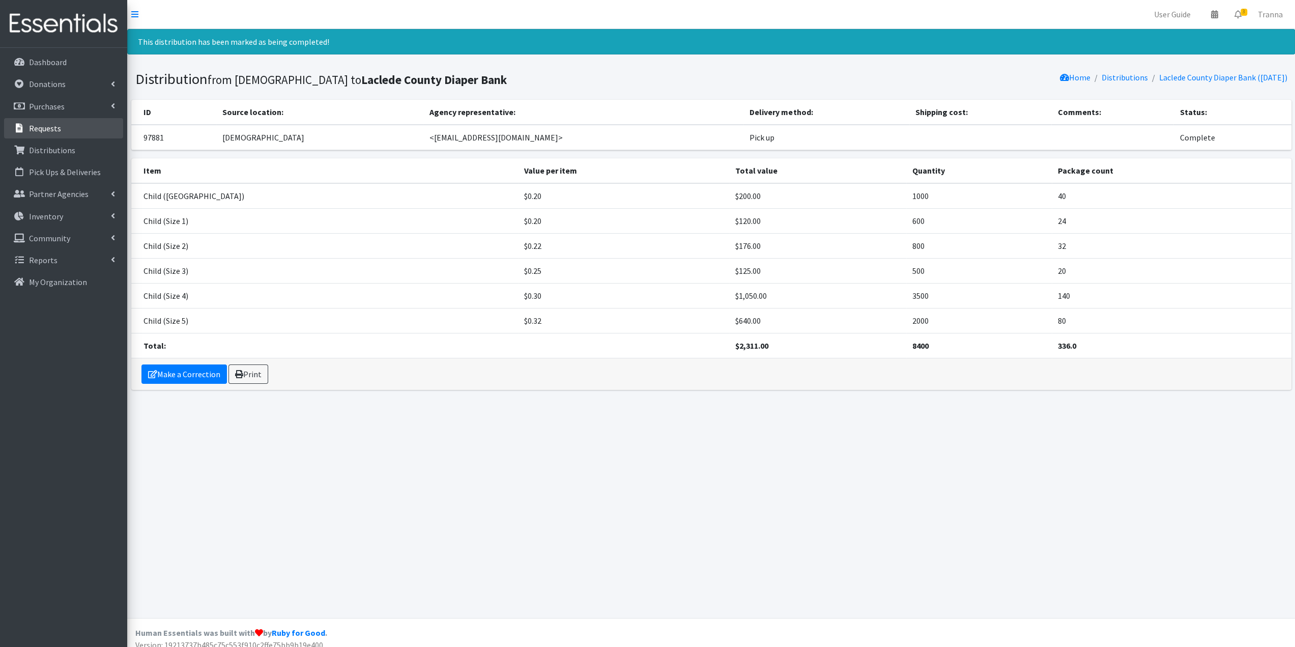
click at [53, 127] on p "Requests" at bounding box center [45, 128] width 32 height 10
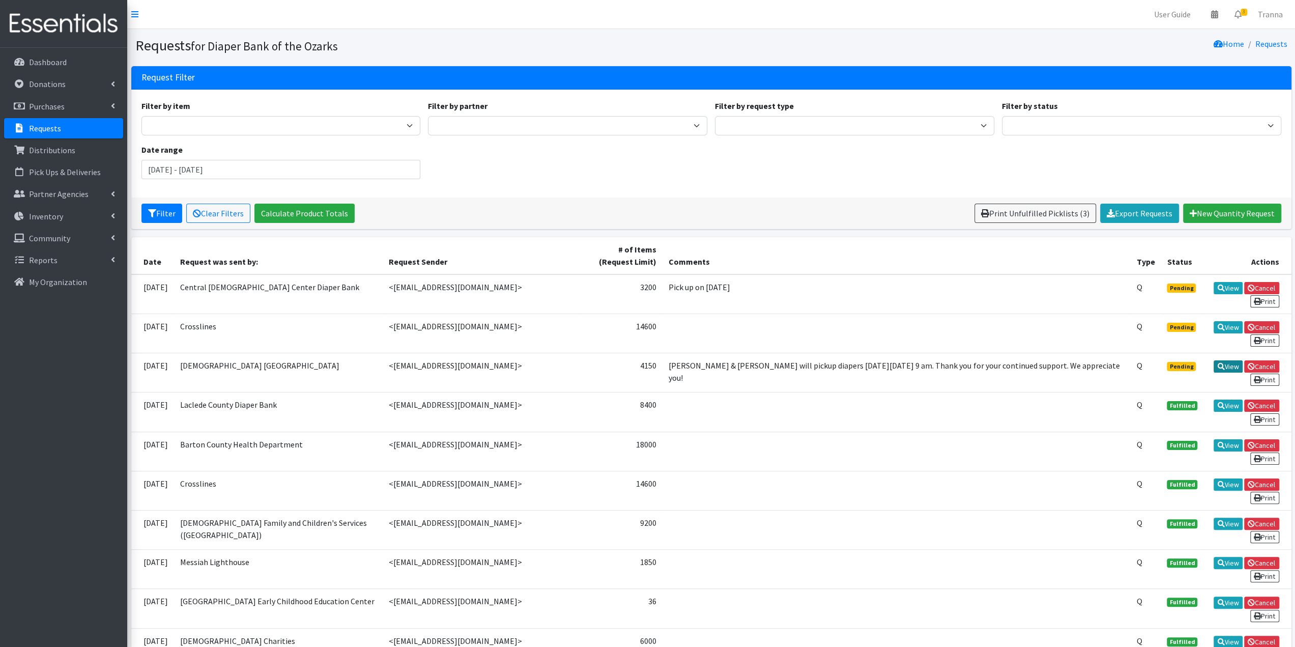
click at [1228, 363] on link "View" at bounding box center [1228, 366] width 29 height 12
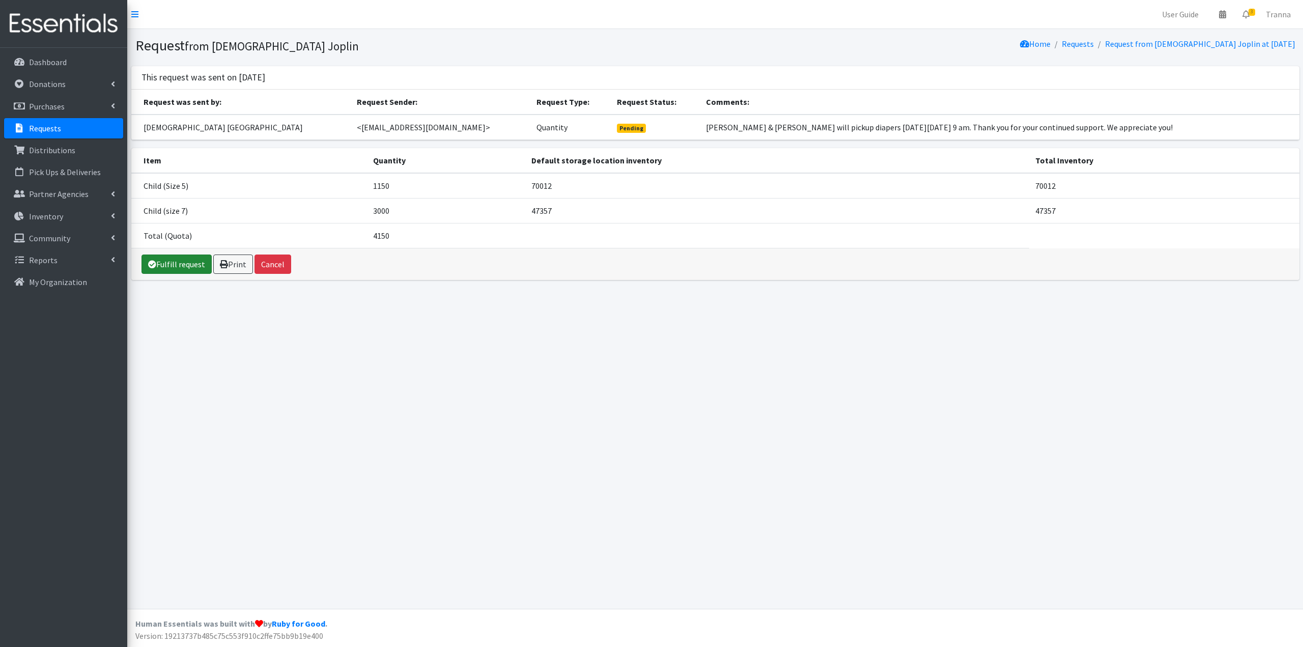
click at [187, 263] on link "Fulfill request" at bounding box center [176, 263] width 70 height 19
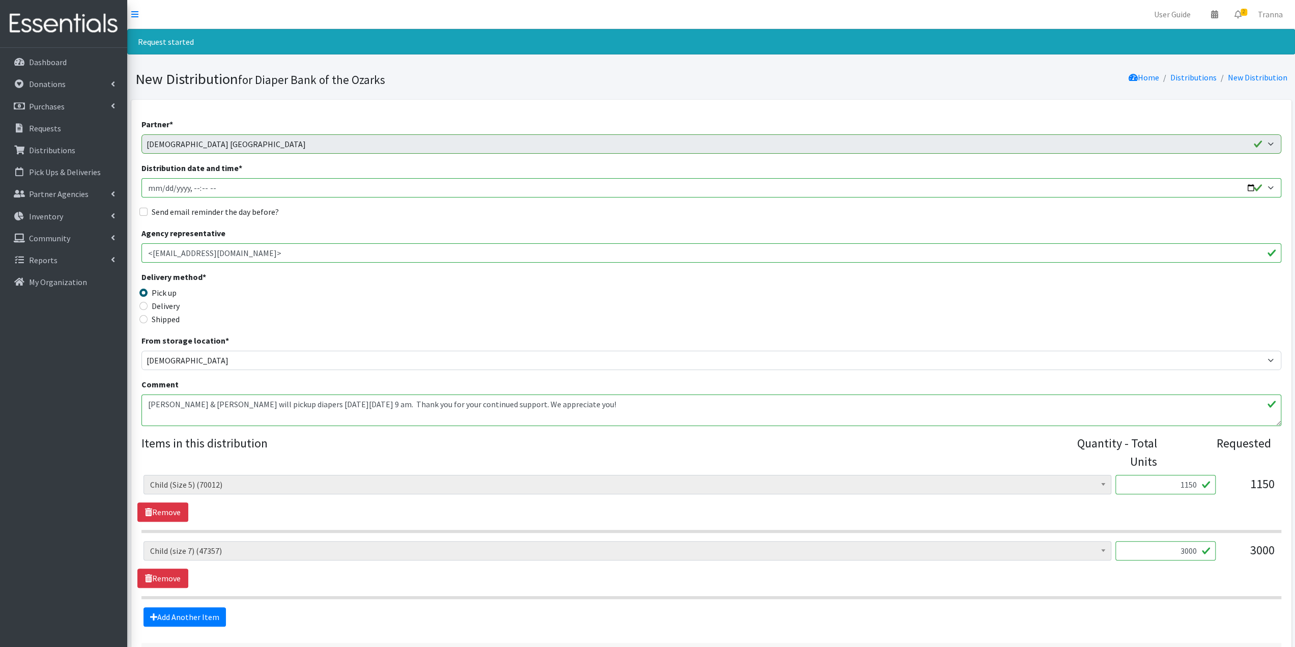
click at [1253, 189] on input "Distribution date and time *" at bounding box center [711, 187] width 1140 height 19
type input "[DATE]T09:00"
click at [516, 316] on div "Delivery method * Pick up Delivery Shipped Shipping cost" at bounding box center [711, 303] width 1140 height 64
click at [141, 213] on input "Send email reminder the day before?" at bounding box center [143, 212] width 8 height 8
checkbox input "true"
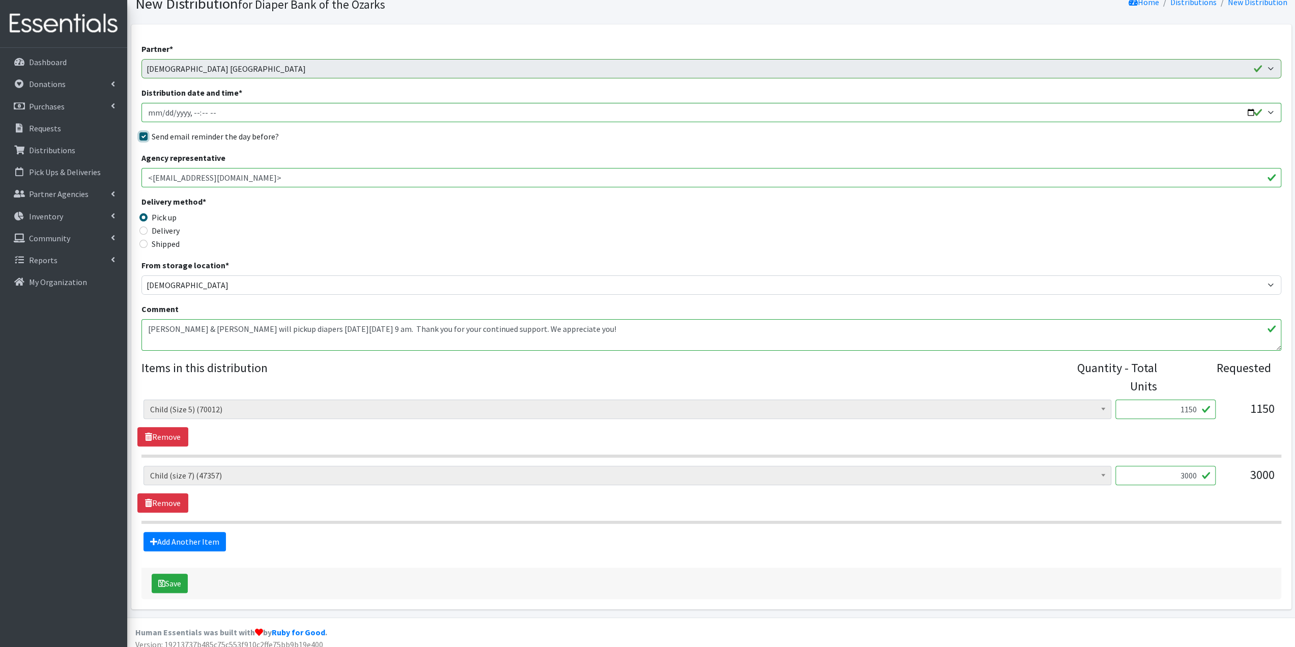
scroll to position [81, 0]
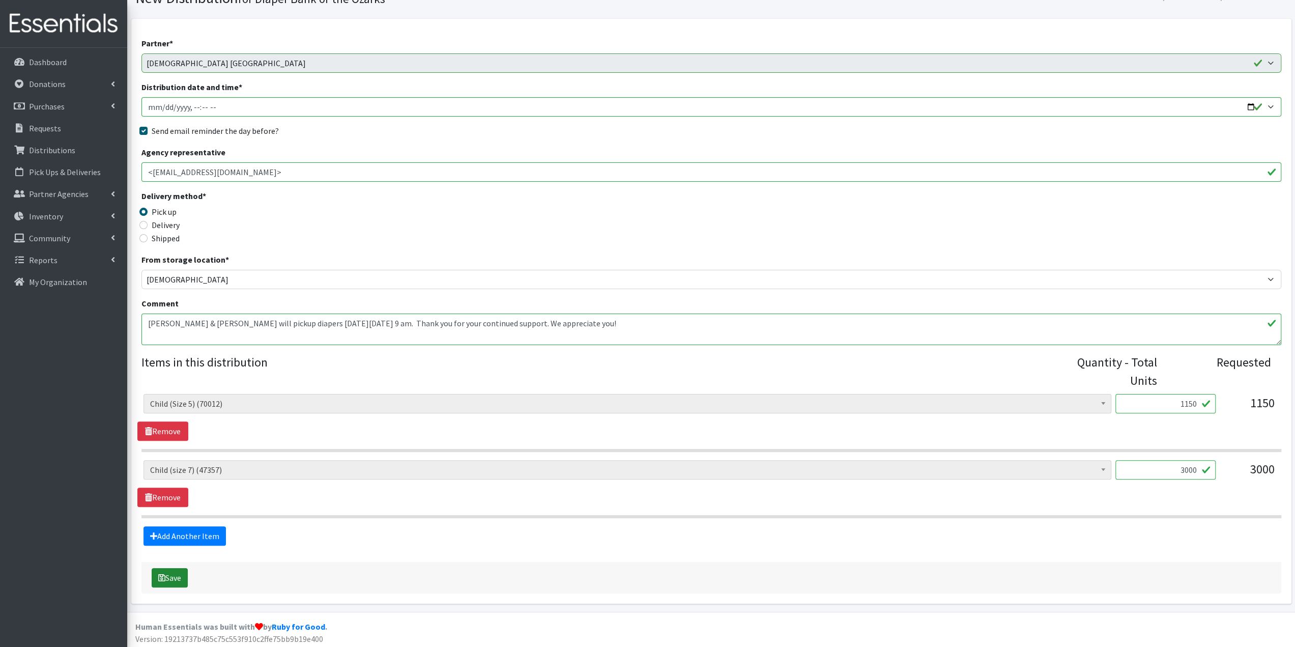
click at [169, 572] on button "Save" at bounding box center [170, 577] width 36 height 19
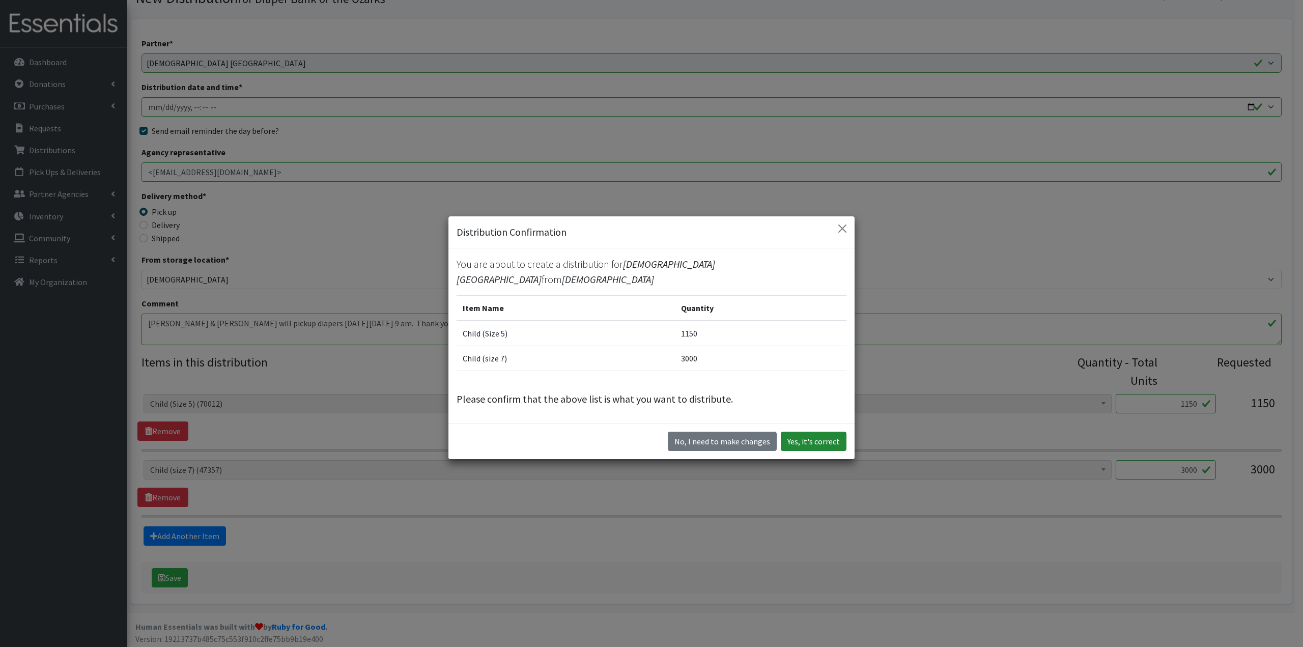
click at [807, 441] on button "Yes, it's correct" at bounding box center [814, 441] width 66 height 19
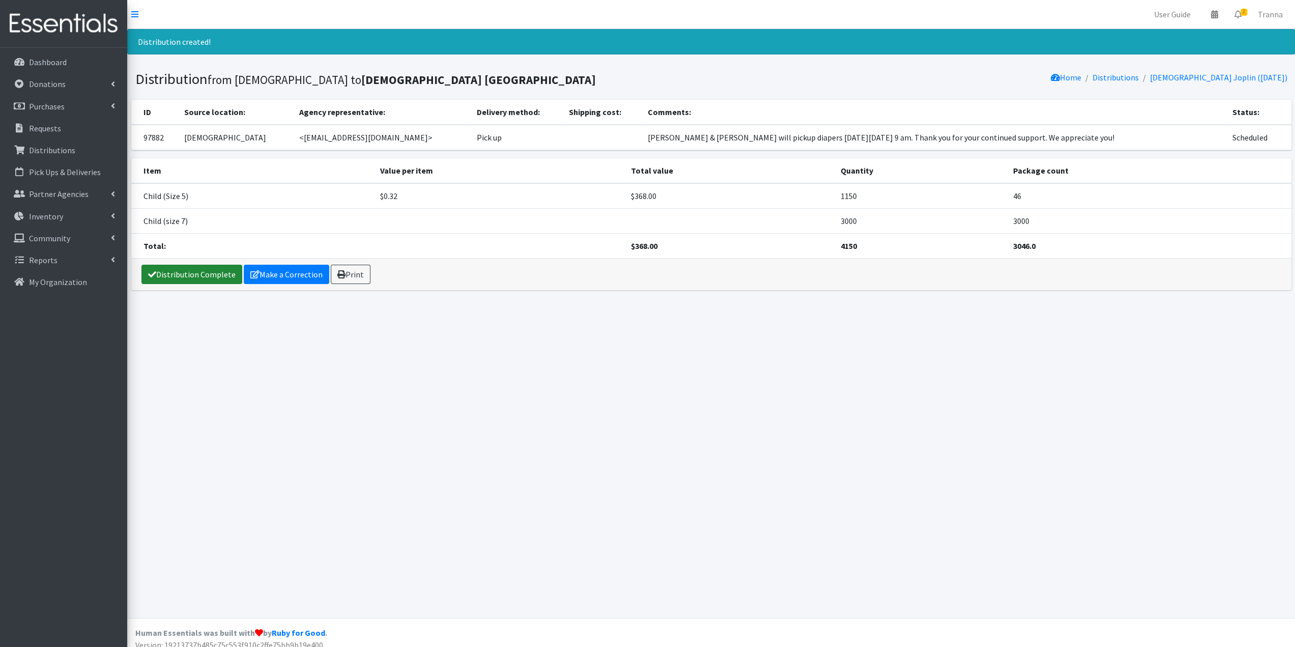
click at [188, 273] on link "Distribution Complete" at bounding box center [191, 274] width 101 height 19
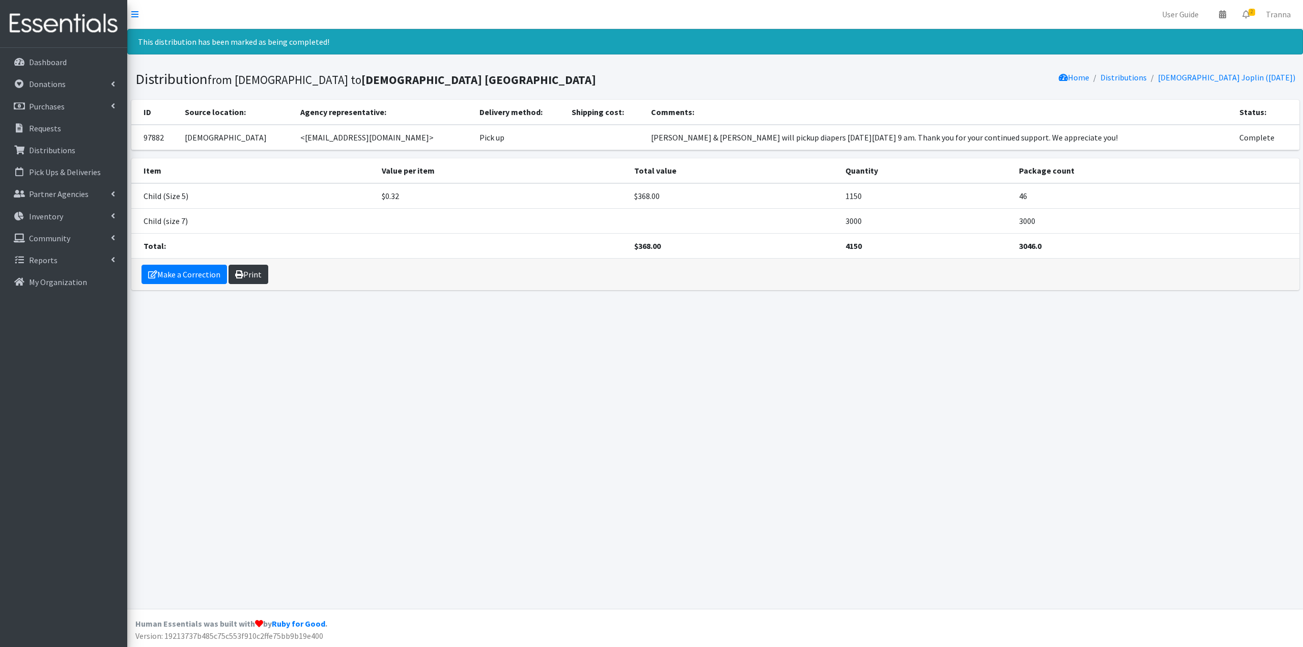
click at [250, 269] on link "Print" at bounding box center [249, 274] width 40 height 19
click at [47, 128] on p "Requests" at bounding box center [45, 128] width 32 height 10
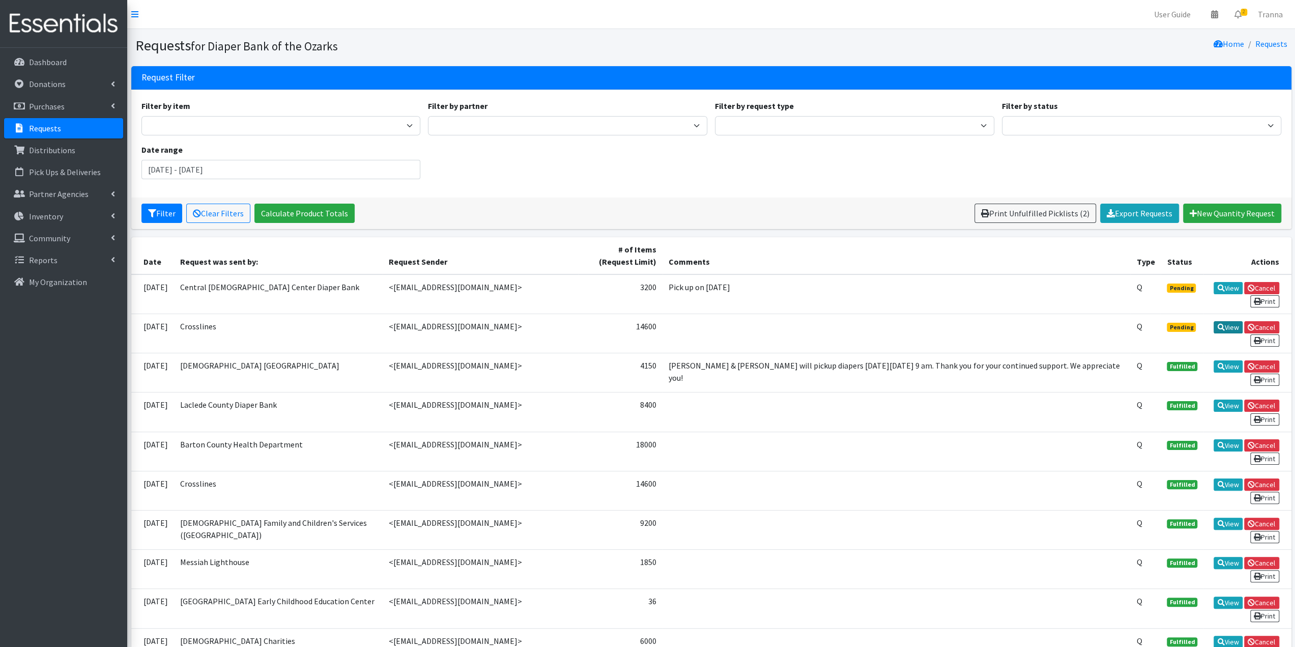
click at [1230, 324] on link "View" at bounding box center [1228, 327] width 29 height 12
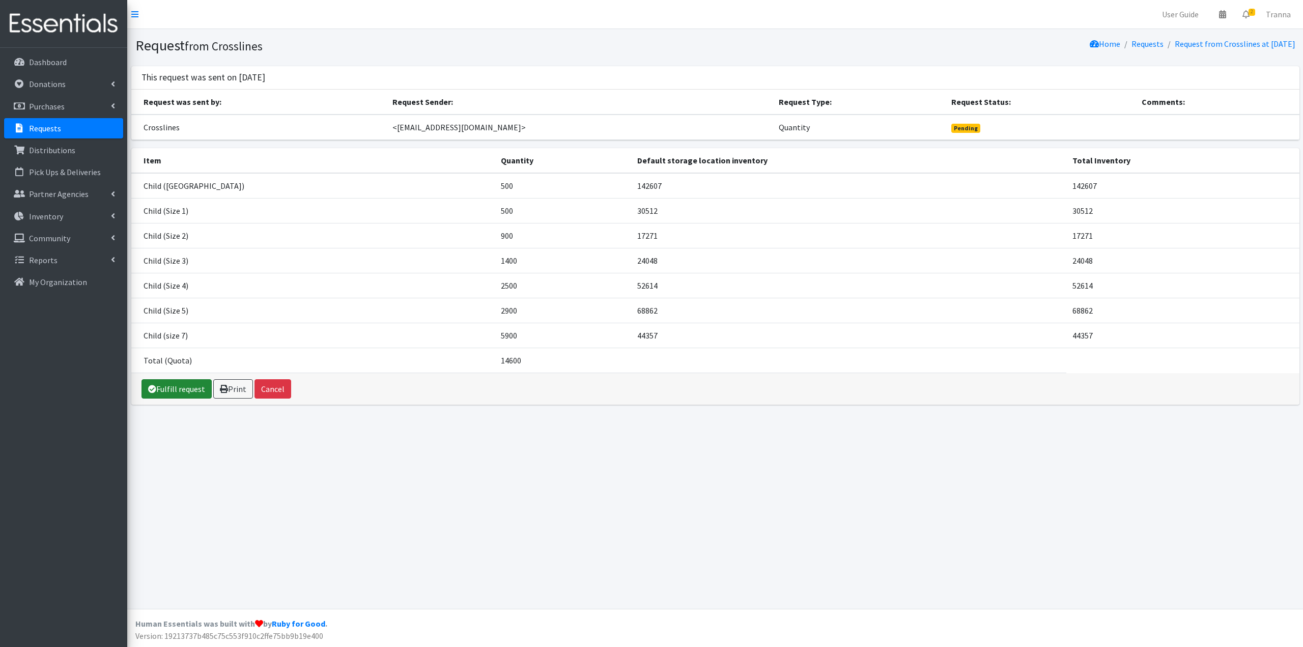
click at [173, 388] on link "Fulfill request" at bounding box center [176, 388] width 70 height 19
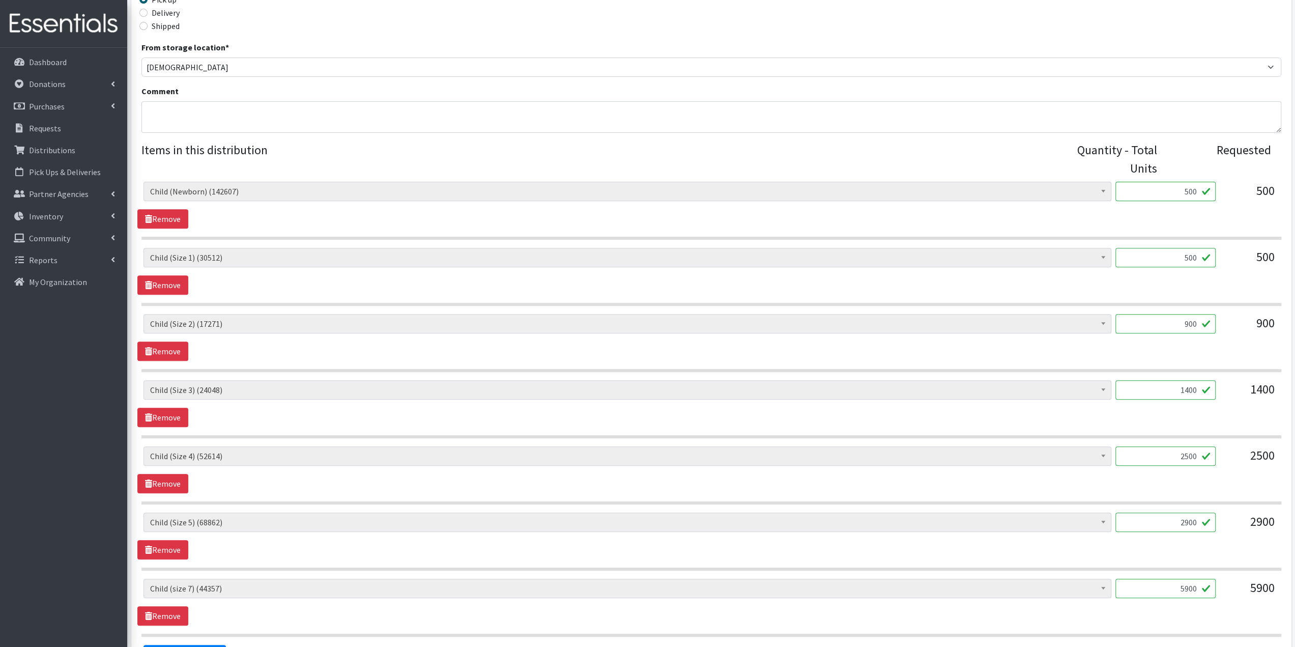
scroll to position [407, 0]
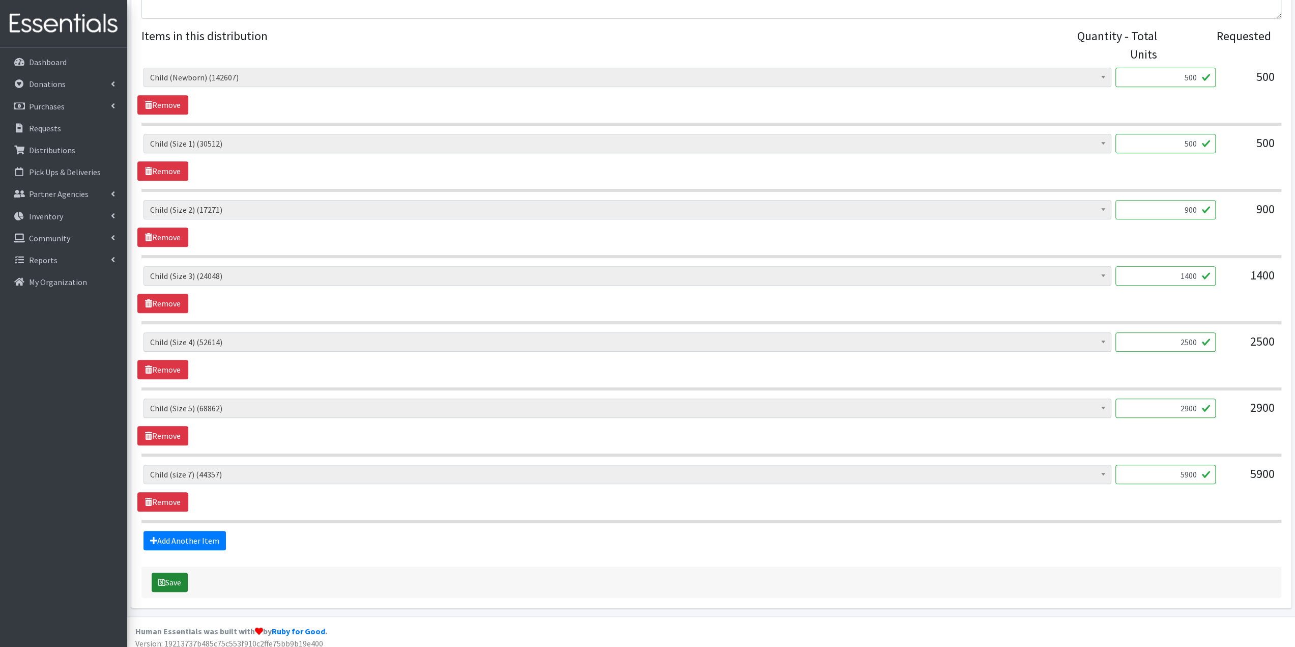
click at [172, 578] on button "Save" at bounding box center [170, 582] width 36 height 19
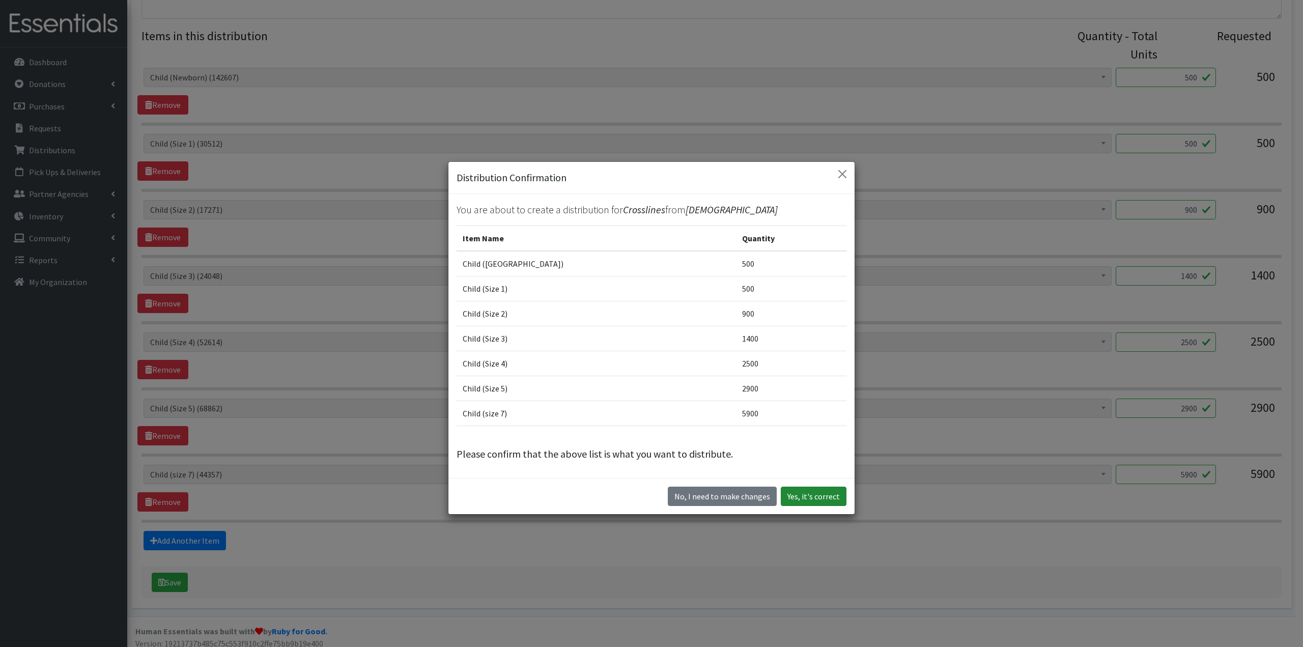
click at [807, 493] on button "Yes, it's correct" at bounding box center [814, 496] width 66 height 19
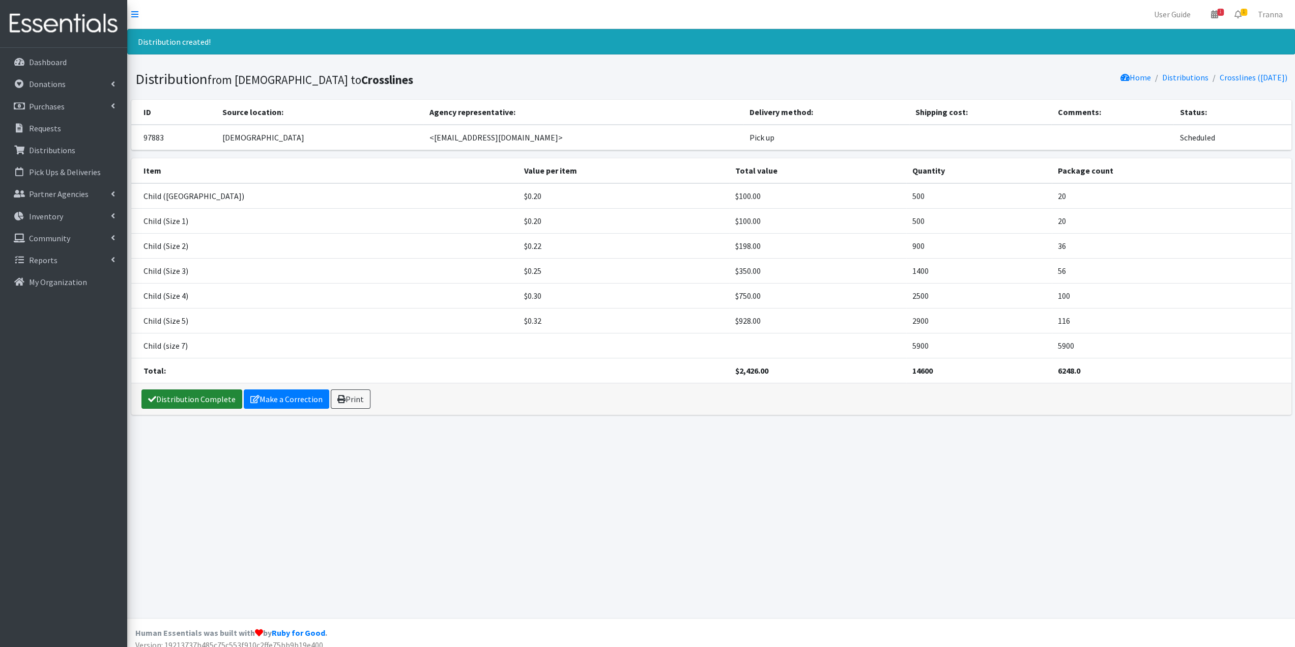
click at [194, 394] on link "Distribution Complete" at bounding box center [191, 398] width 101 height 19
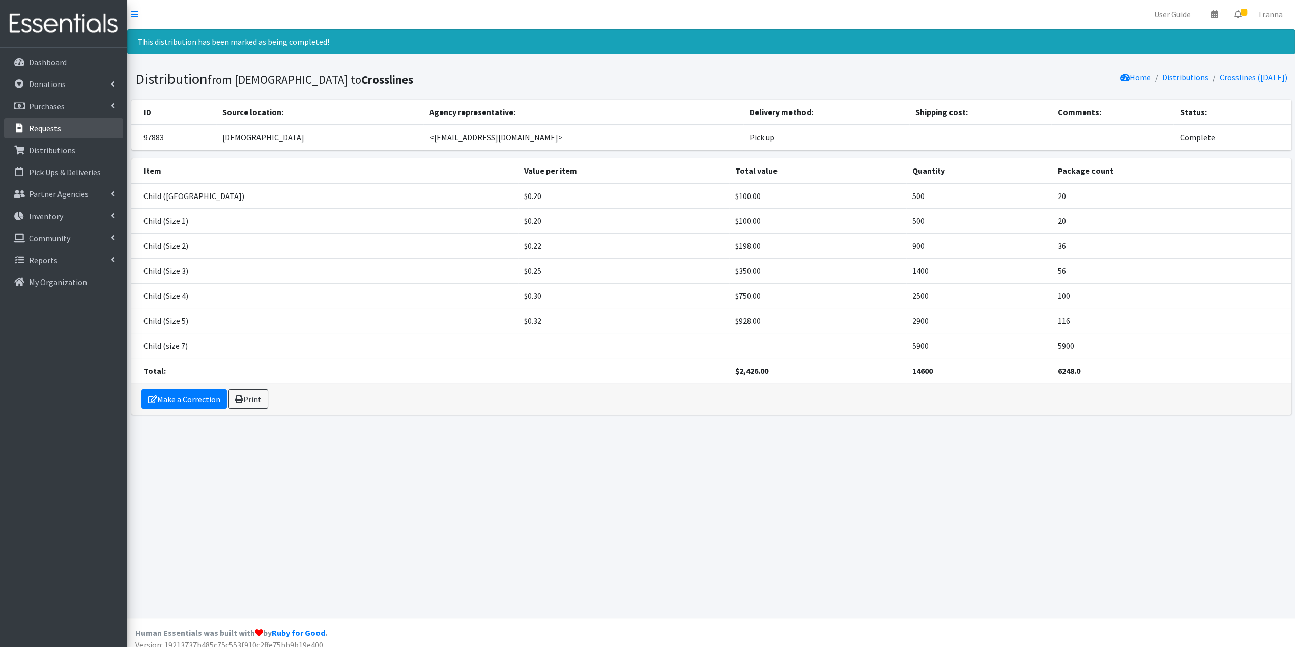
click at [76, 128] on link "Requests" at bounding box center [63, 128] width 119 height 20
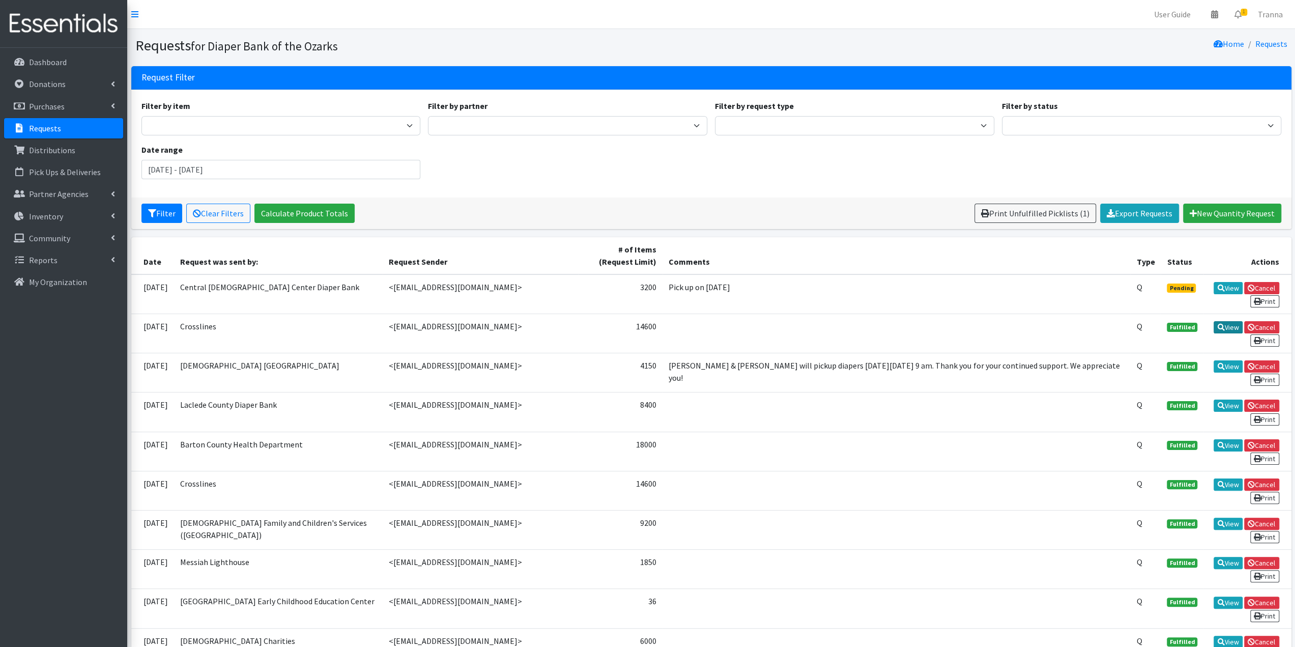
click at [1231, 322] on link "View" at bounding box center [1228, 327] width 29 height 12
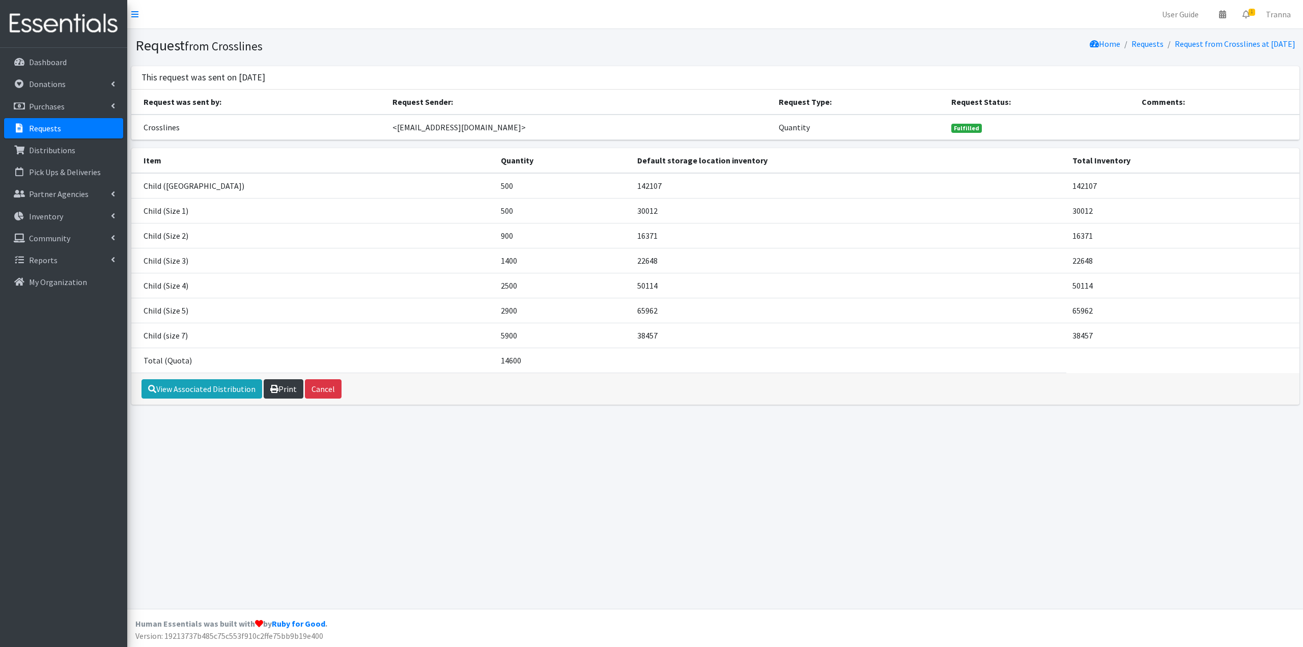
click at [285, 386] on link "Print" at bounding box center [284, 388] width 40 height 19
click at [233, 384] on link "View Associated Distribution" at bounding box center [201, 388] width 121 height 19
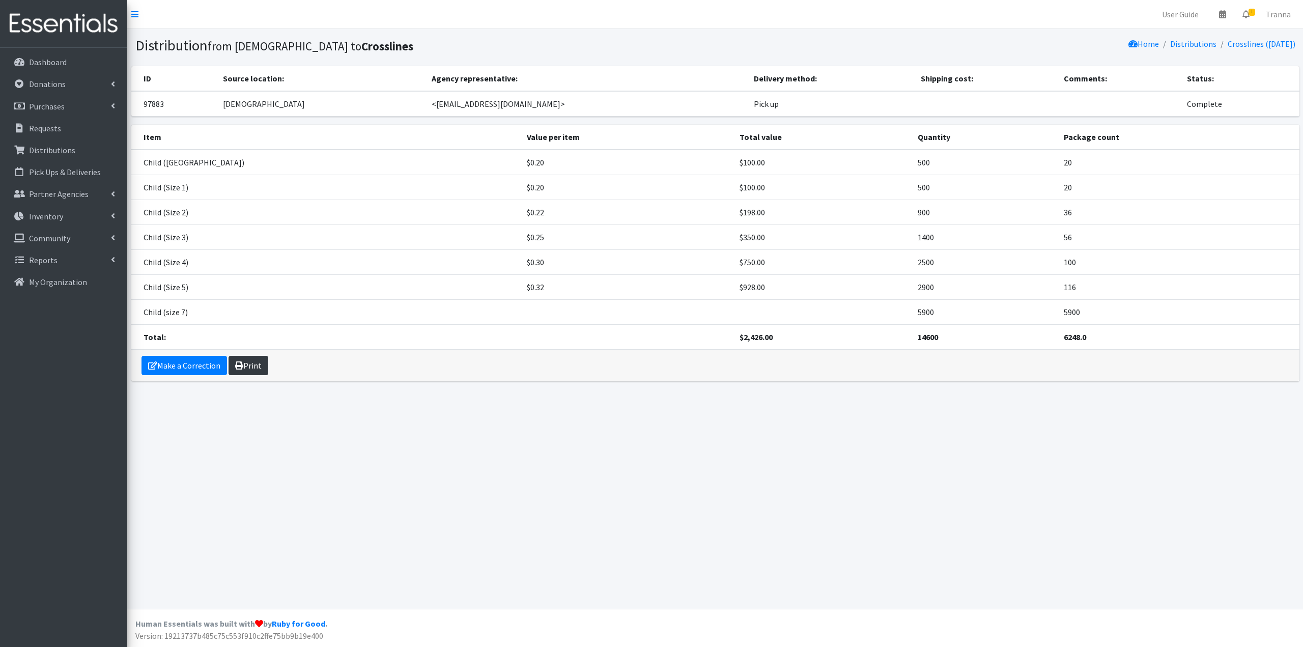
click at [262, 364] on link "Print" at bounding box center [249, 365] width 40 height 19
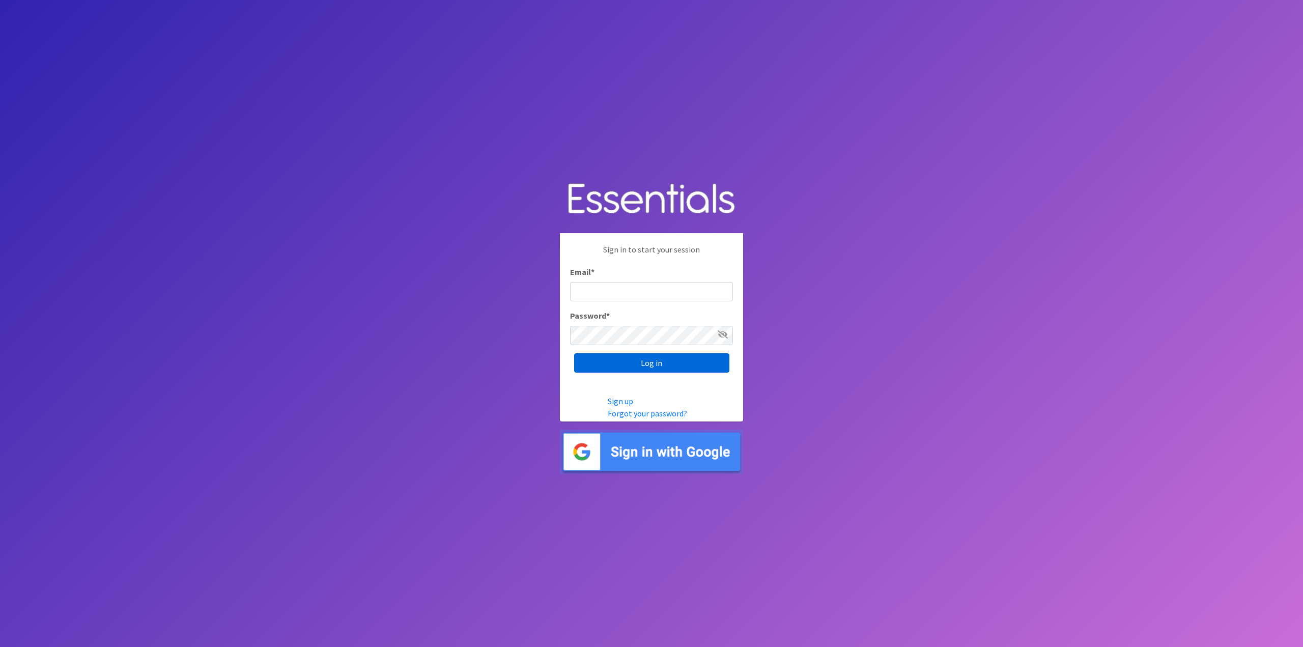
type input "[EMAIL_ADDRESS][DOMAIN_NAME]"
click at [680, 364] on input "Log in" at bounding box center [651, 362] width 155 height 19
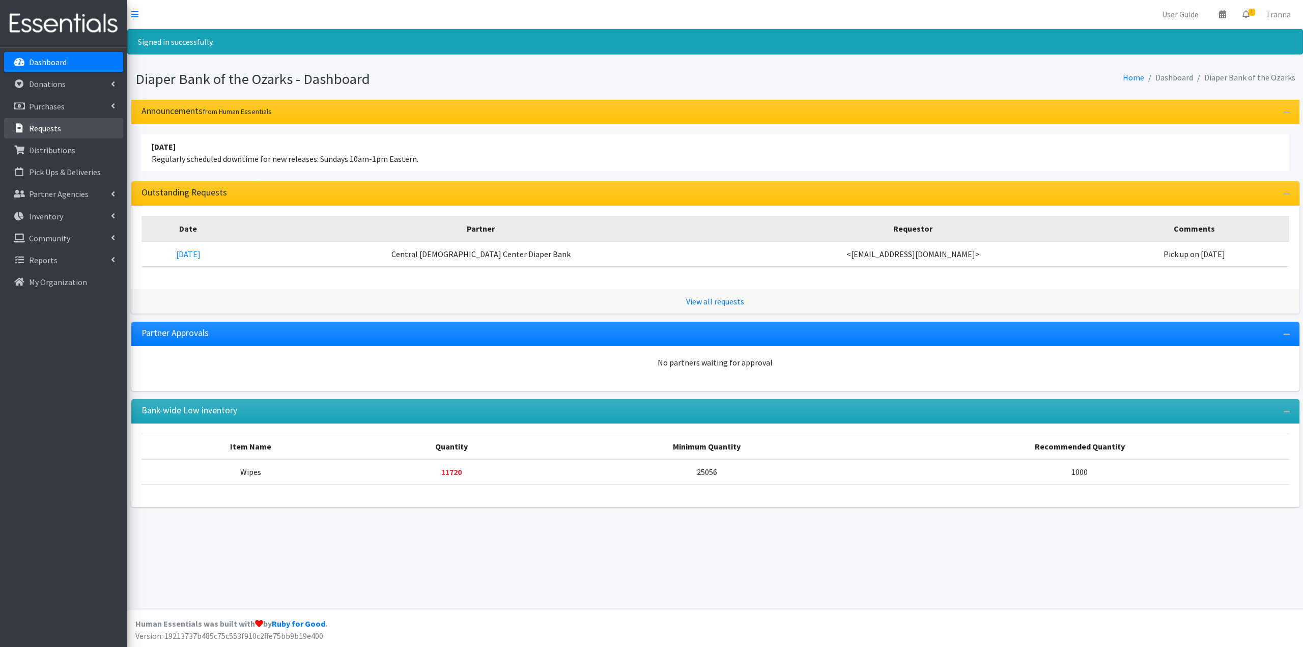
click at [70, 126] on link "Requests" at bounding box center [63, 128] width 119 height 20
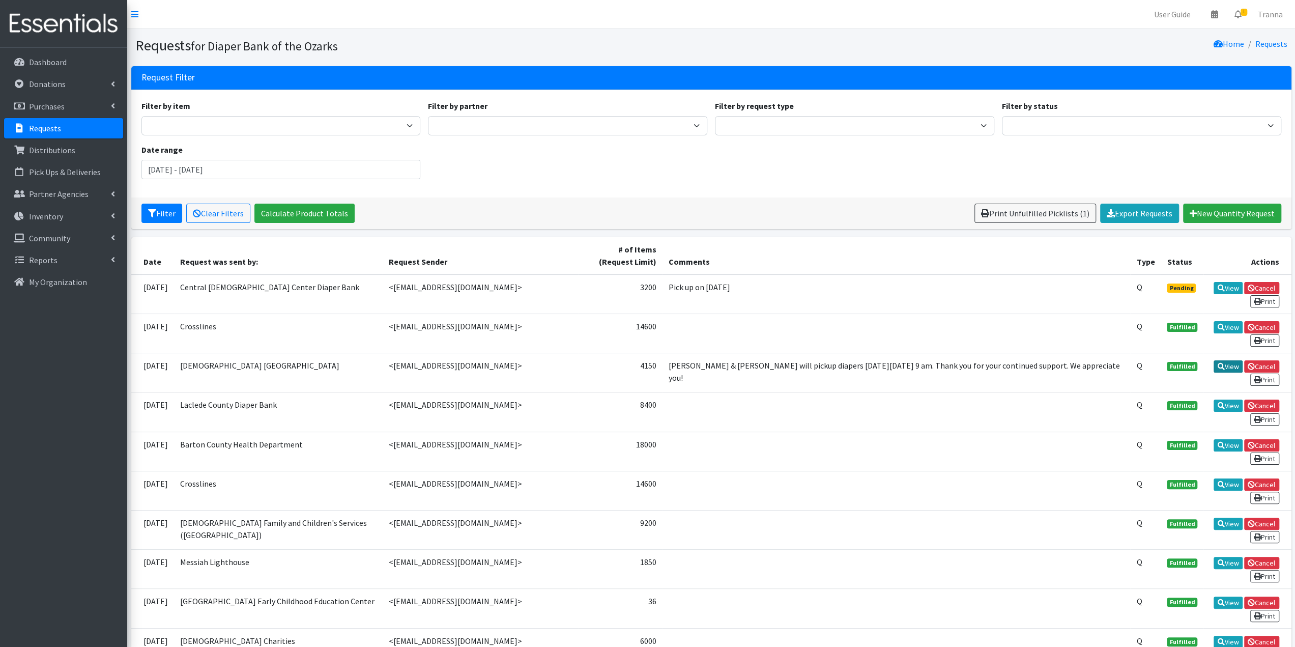
click at [1226, 361] on link "View" at bounding box center [1228, 366] width 29 height 12
click at [1233, 400] on link "View" at bounding box center [1228, 406] width 29 height 12
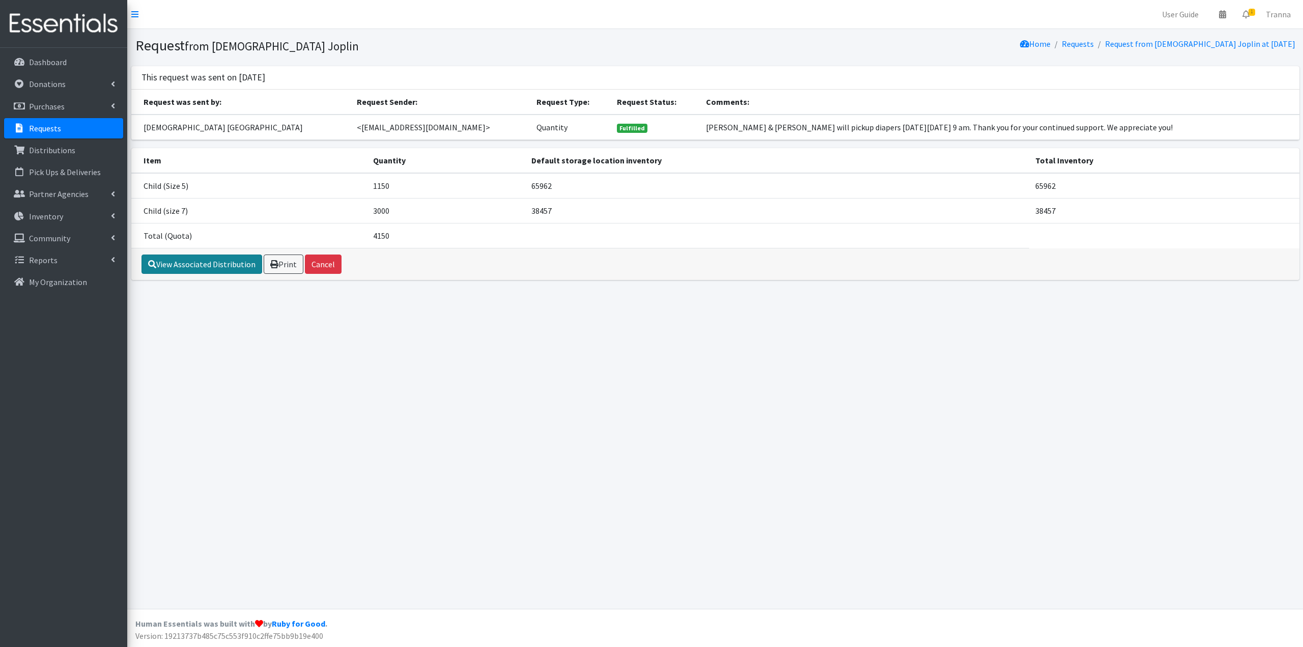
click at [212, 262] on link "View Associated Distribution" at bounding box center [201, 263] width 121 height 19
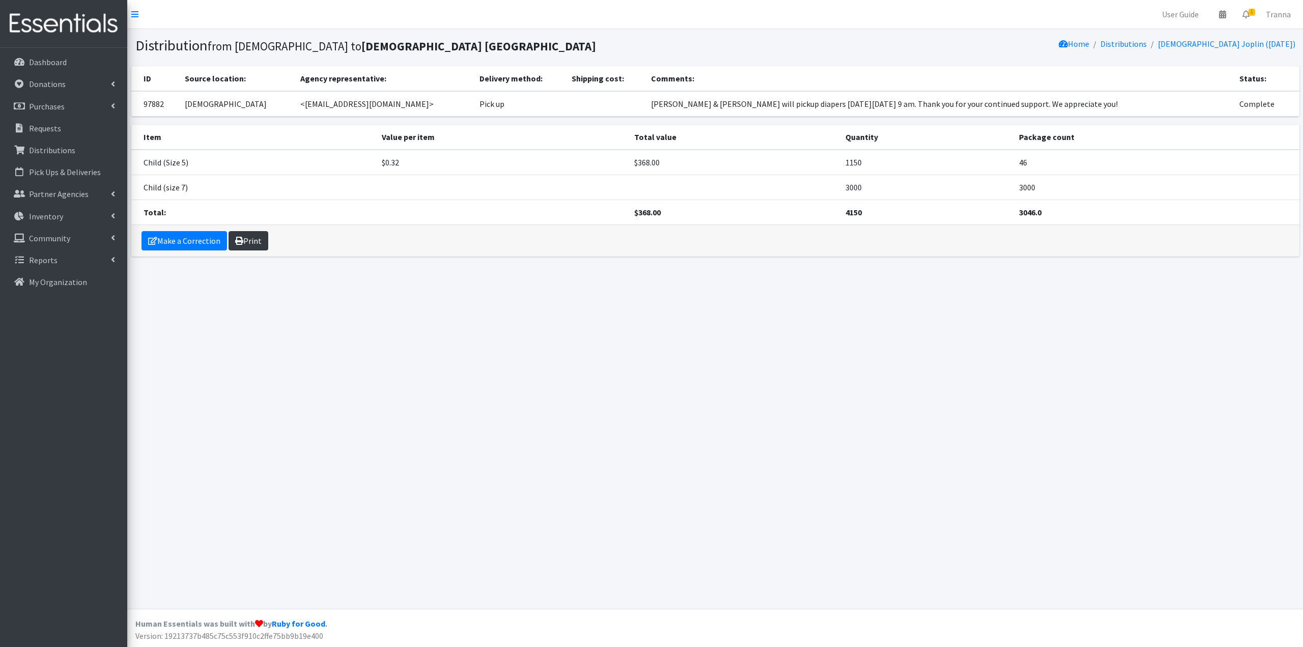
click at [261, 241] on link "Print" at bounding box center [249, 240] width 40 height 19
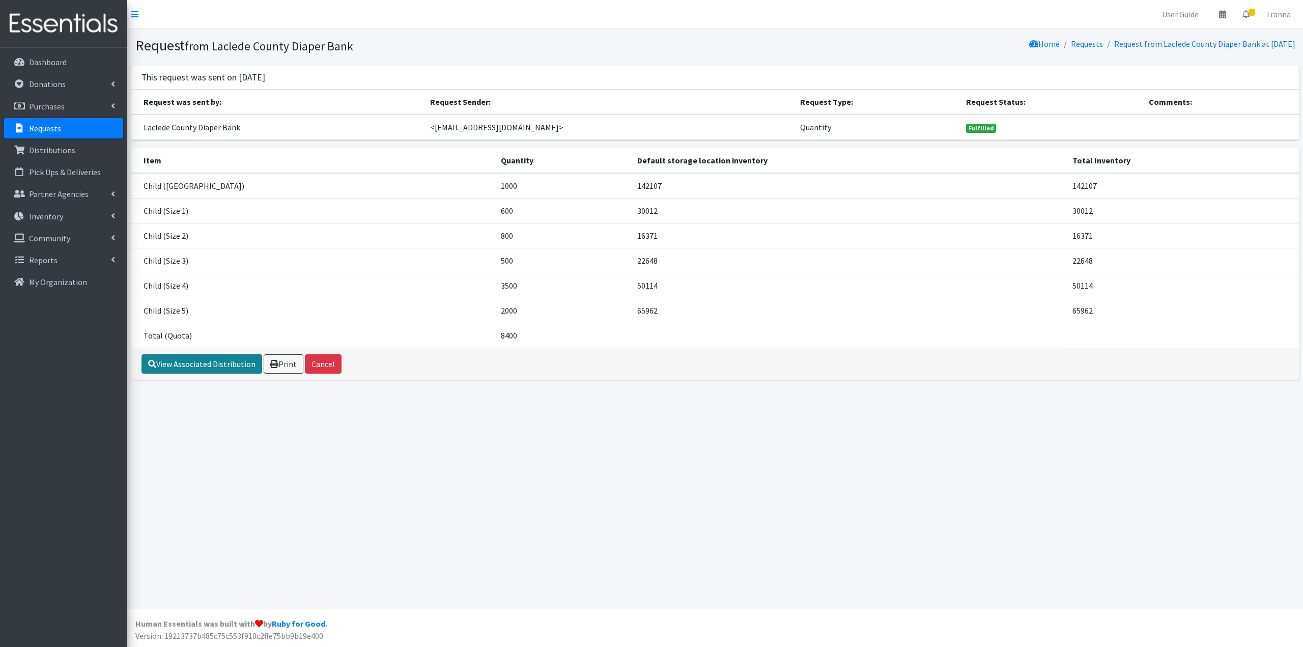
click at [216, 363] on link "View Associated Distribution" at bounding box center [201, 363] width 121 height 19
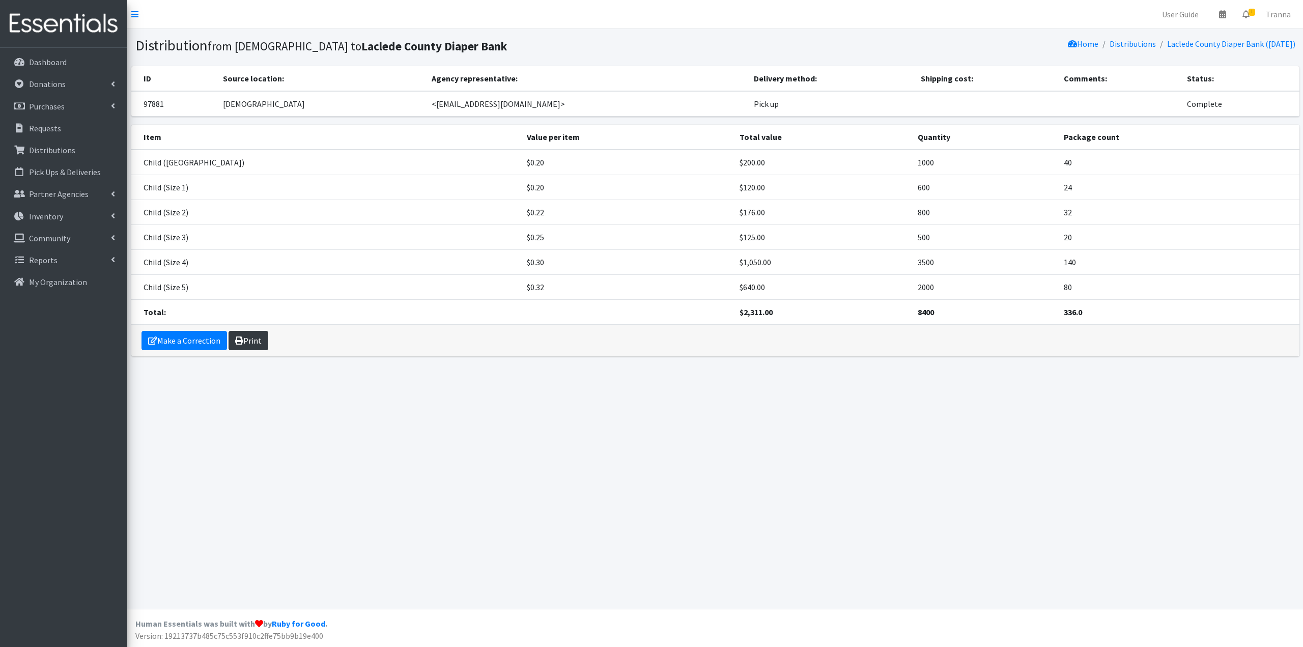
click at [251, 343] on link "Print" at bounding box center [249, 340] width 40 height 19
